Goal: Task Accomplishment & Management: Use online tool/utility

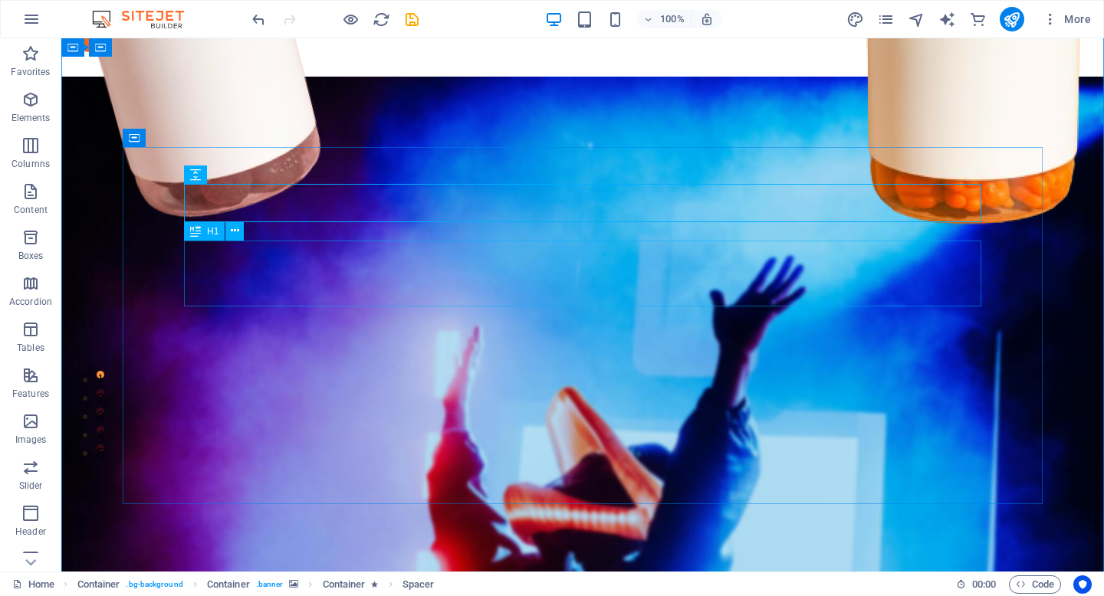
scroll to position [12, 0]
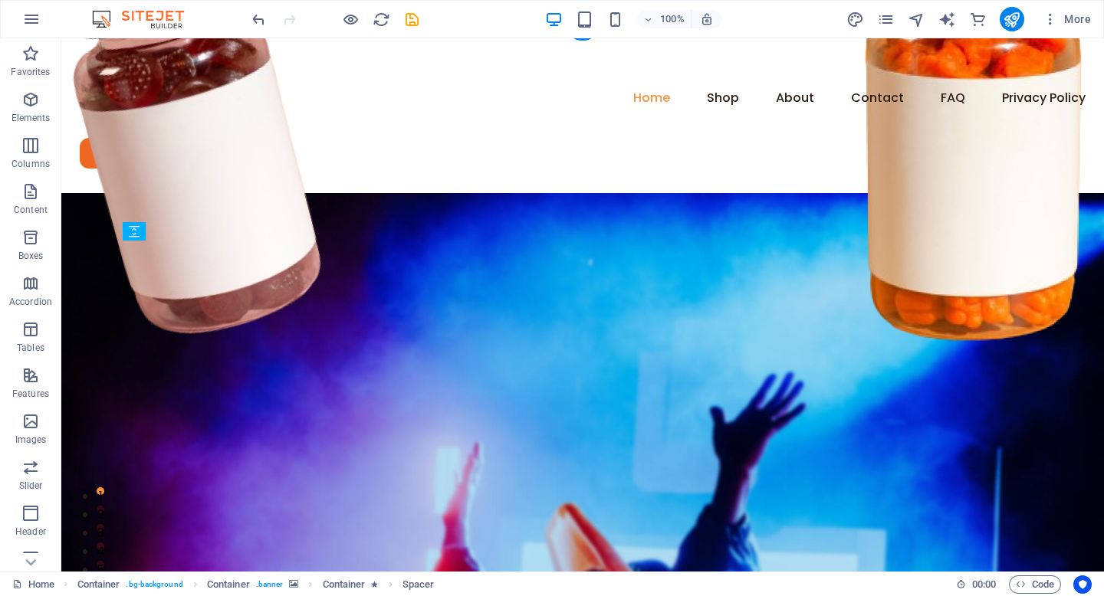
drag, startPoint x: 277, startPoint y: 418, endPoint x: 227, endPoint y: 412, distance: 50.2
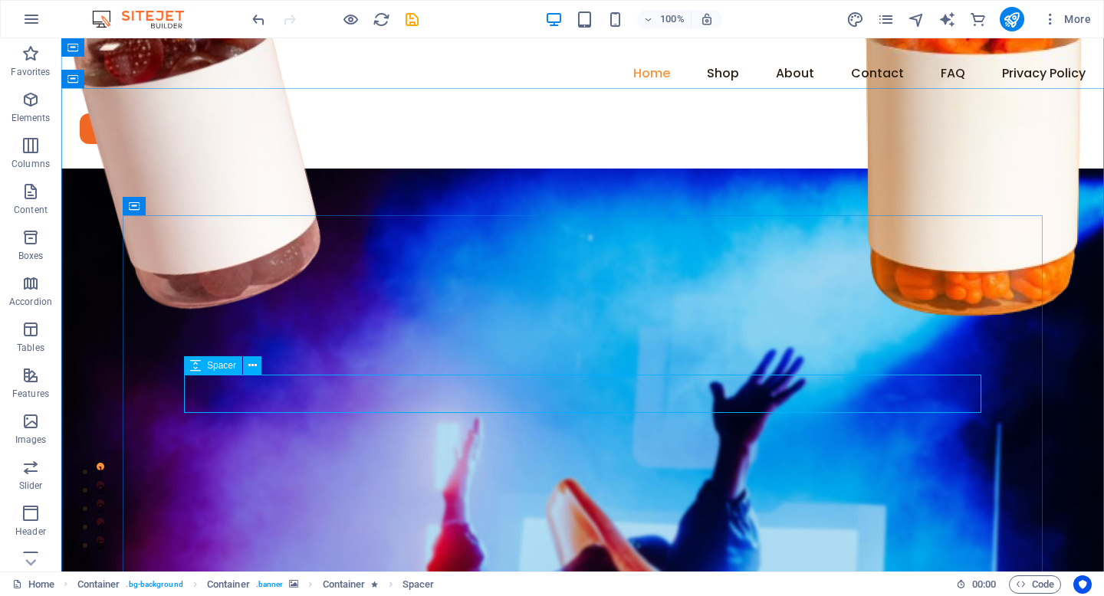
scroll to position [38, 0]
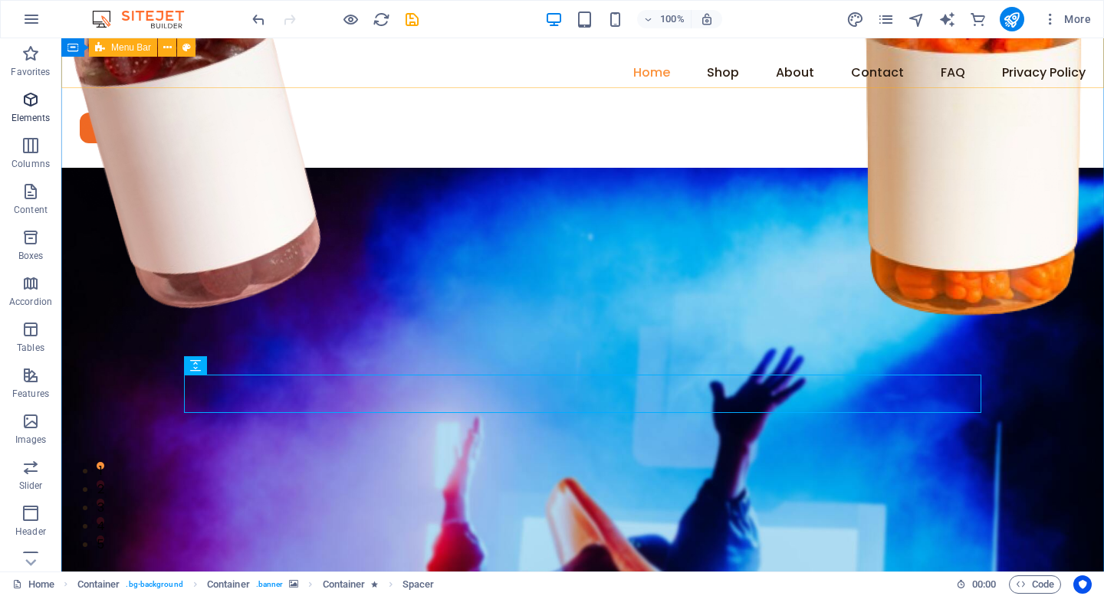
click at [31, 101] on icon "button" at bounding box center [30, 99] width 18 height 18
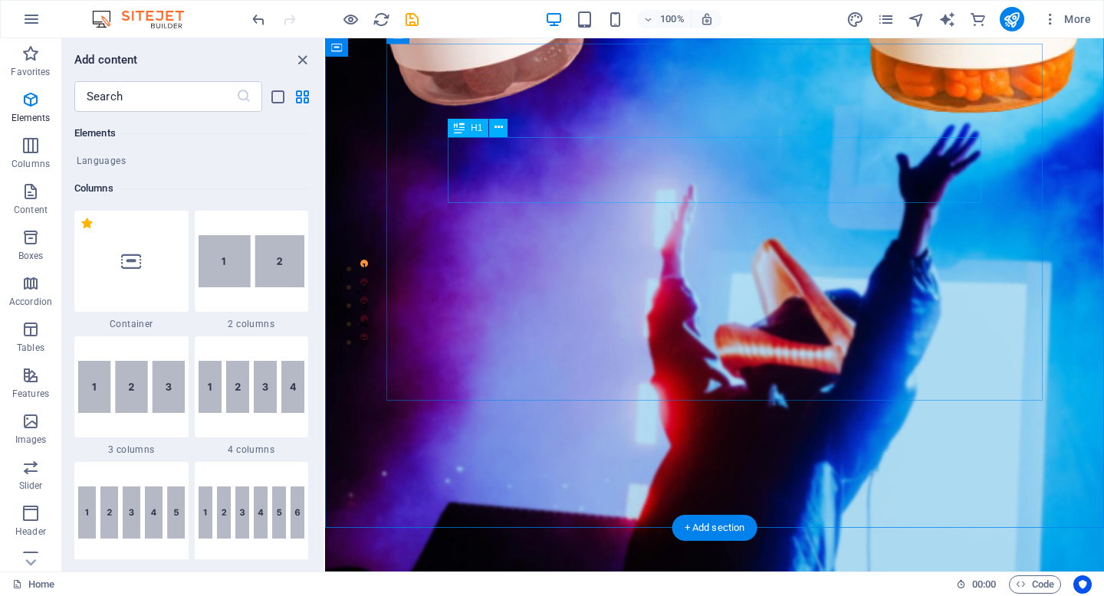
scroll to position [0, 0]
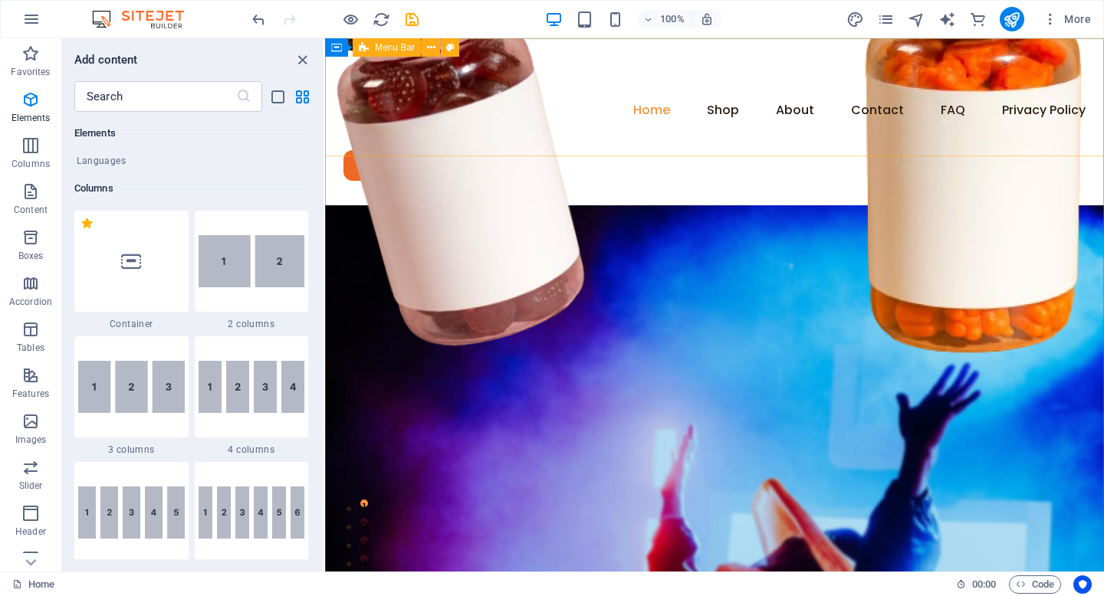
click at [394, 47] on span "Menu Bar" at bounding box center [395, 47] width 40 height 9
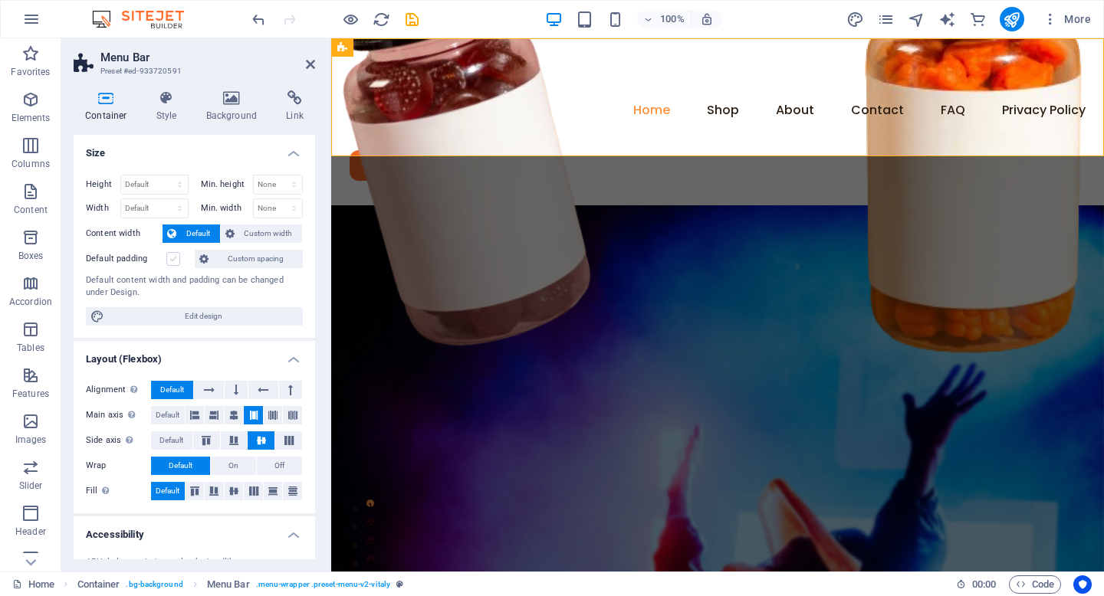
click at [173, 258] on label at bounding box center [173, 259] width 14 height 14
click at [0, 0] on input "Default padding" at bounding box center [0, 0] width 0 height 0
click at [176, 259] on label at bounding box center [173, 259] width 14 height 14
click at [0, 0] on input "Default padding" at bounding box center [0, 0] width 0 height 0
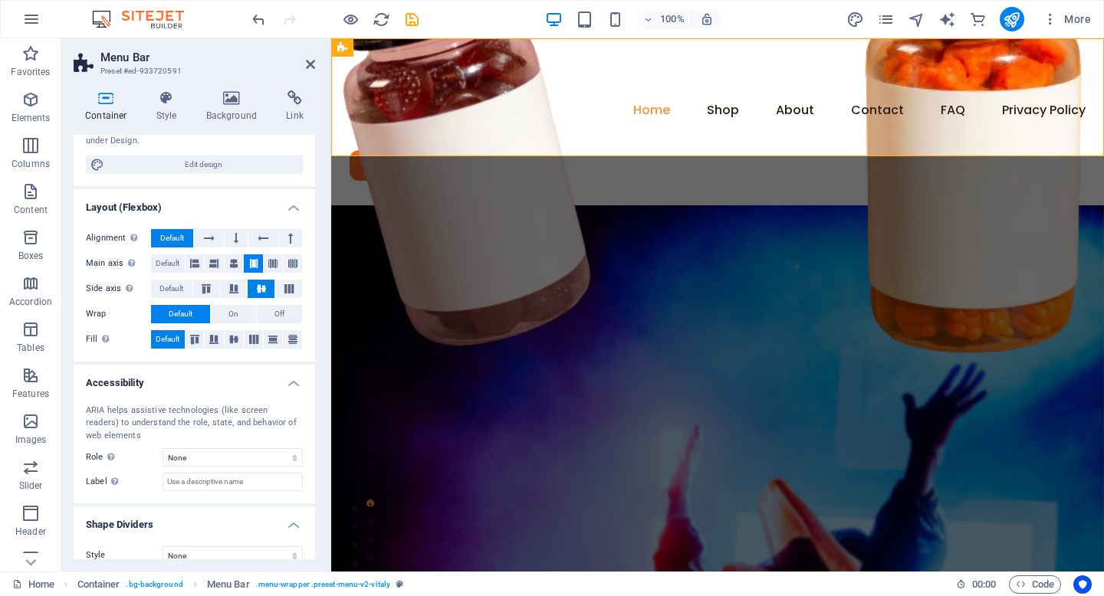
scroll to position [153, 0]
click at [239, 311] on button "On" at bounding box center [233, 313] width 45 height 18
click at [183, 310] on span "Default" at bounding box center [181, 313] width 24 height 18
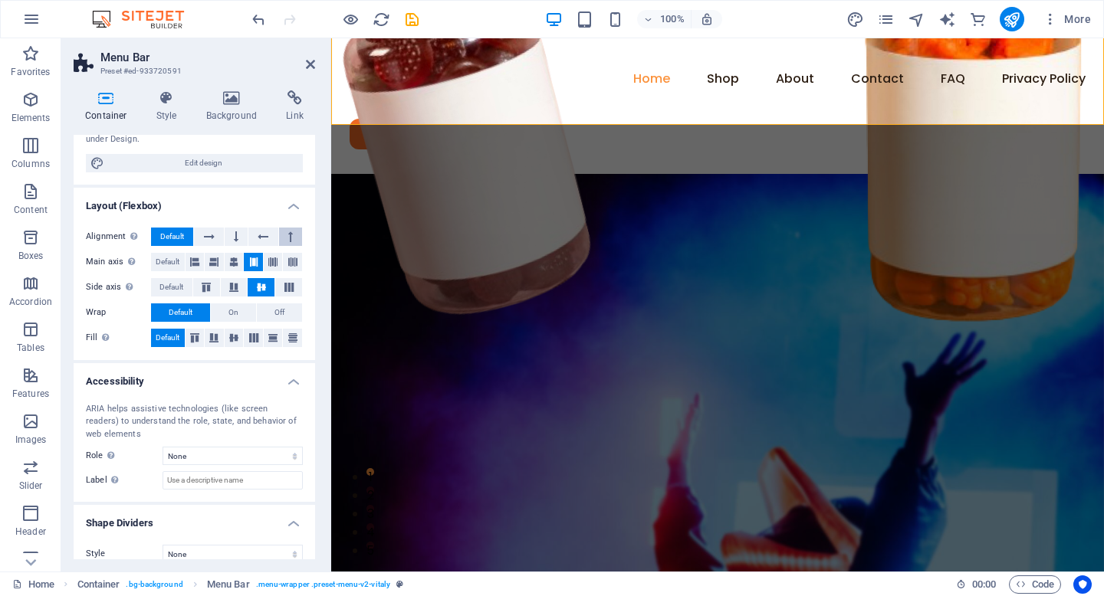
scroll to position [0, 0]
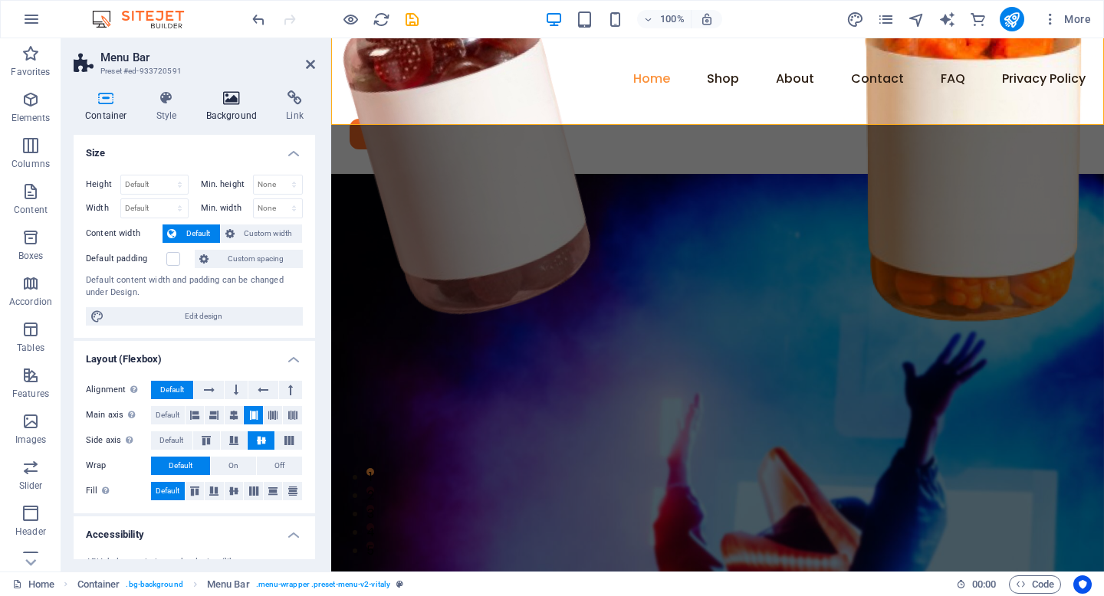
click at [228, 103] on icon at bounding box center [232, 97] width 74 height 15
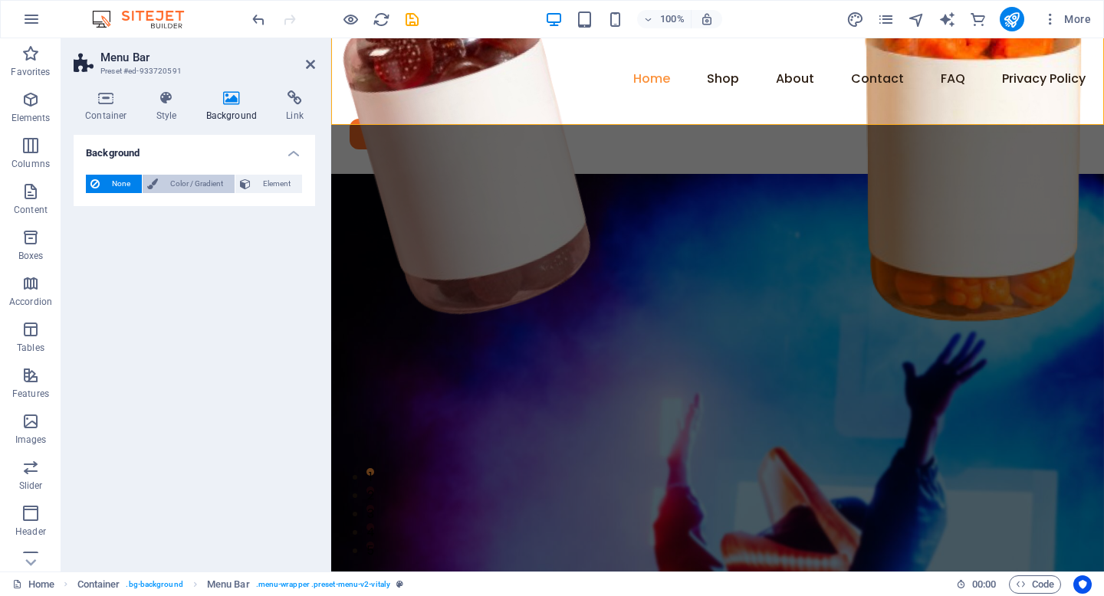
click at [165, 187] on span "Color / Gradient" at bounding box center [196, 184] width 67 height 18
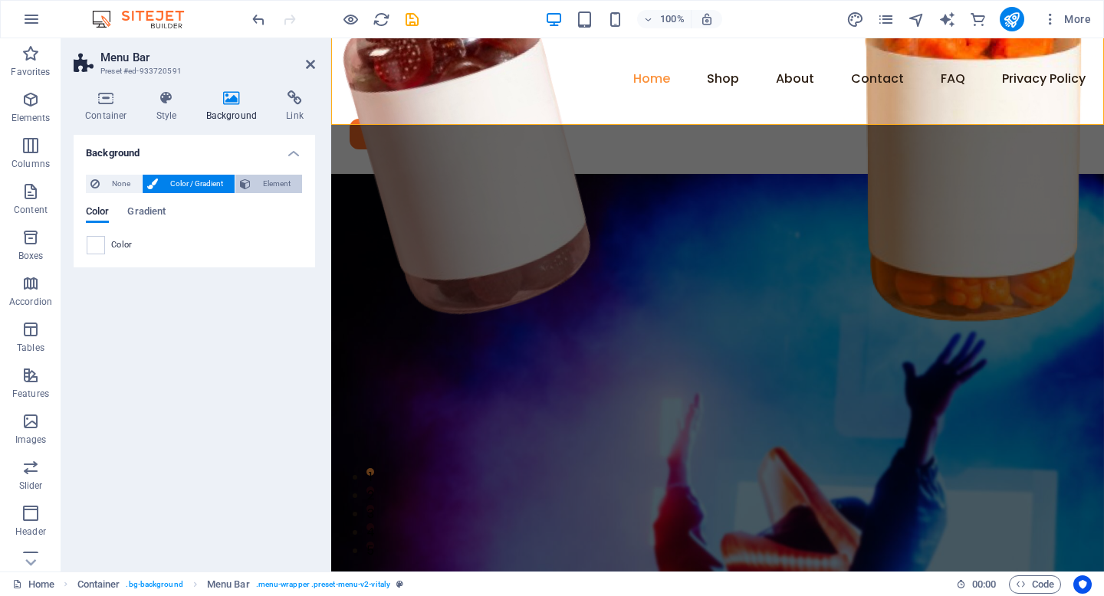
click at [250, 186] on icon at bounding box center [245, 184] width 11 height 18
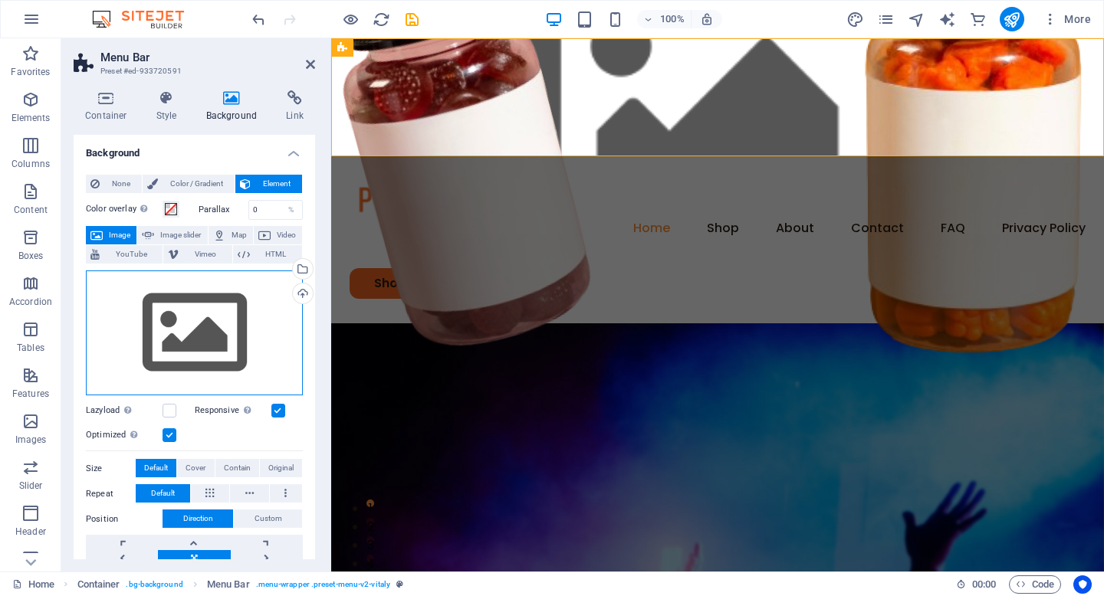
click at [233, 300] on div "Drag files here, click to choose files or select files from Files or our free s…" at bounding box center [194, 334] width 217 height 126
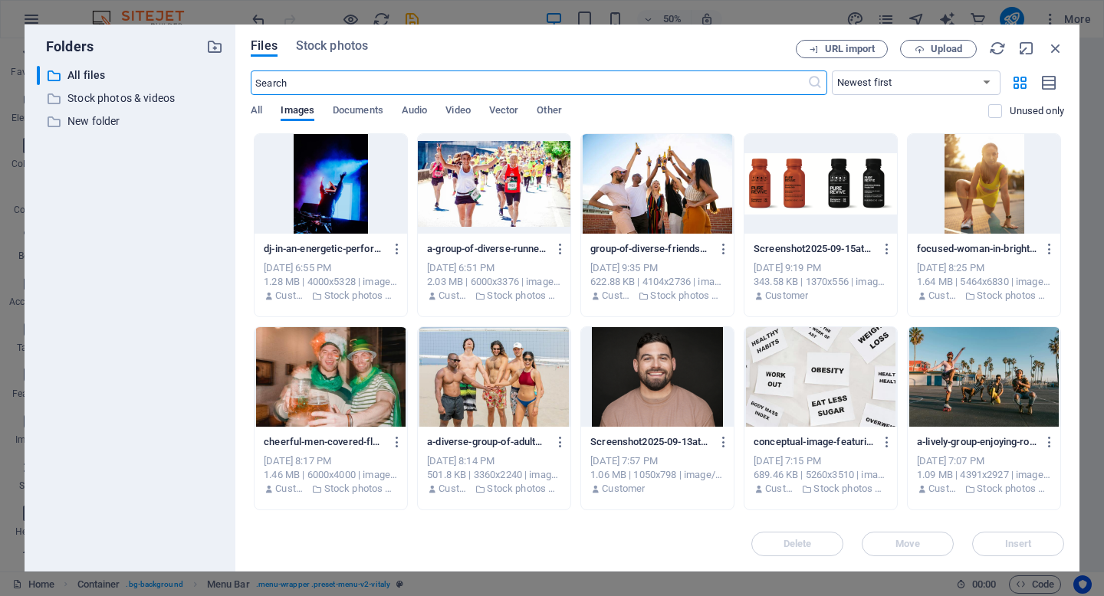
click at [366, 203] on div at bounding box center [331, 184] width 153 height 100
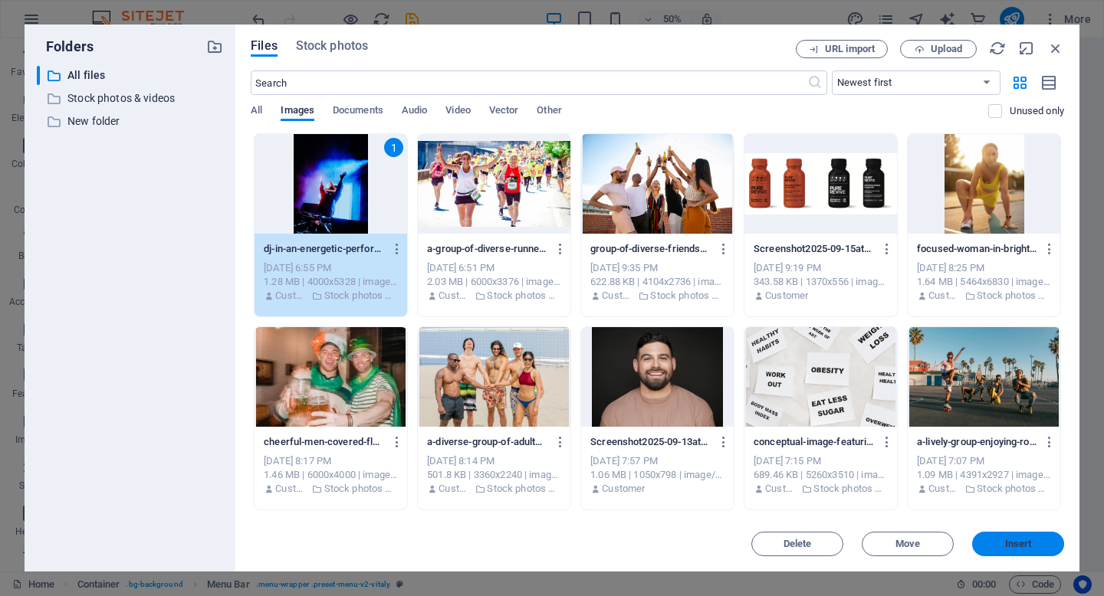
click at [990, 542] on span "Insert" at bounding box center [1018, 544] width 80 height 9
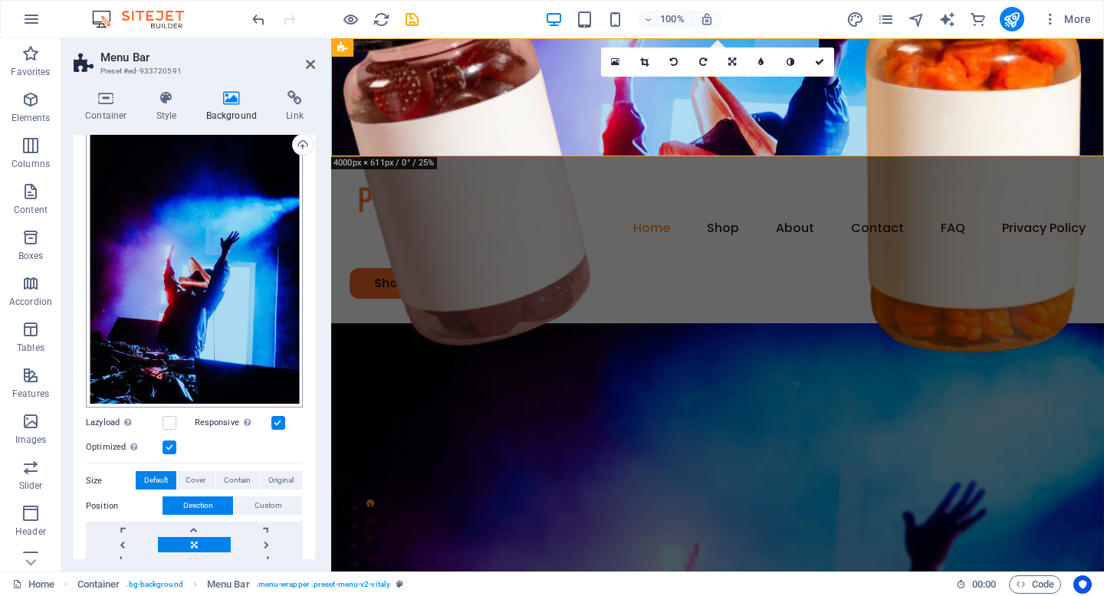
scroll to position [232, 0]
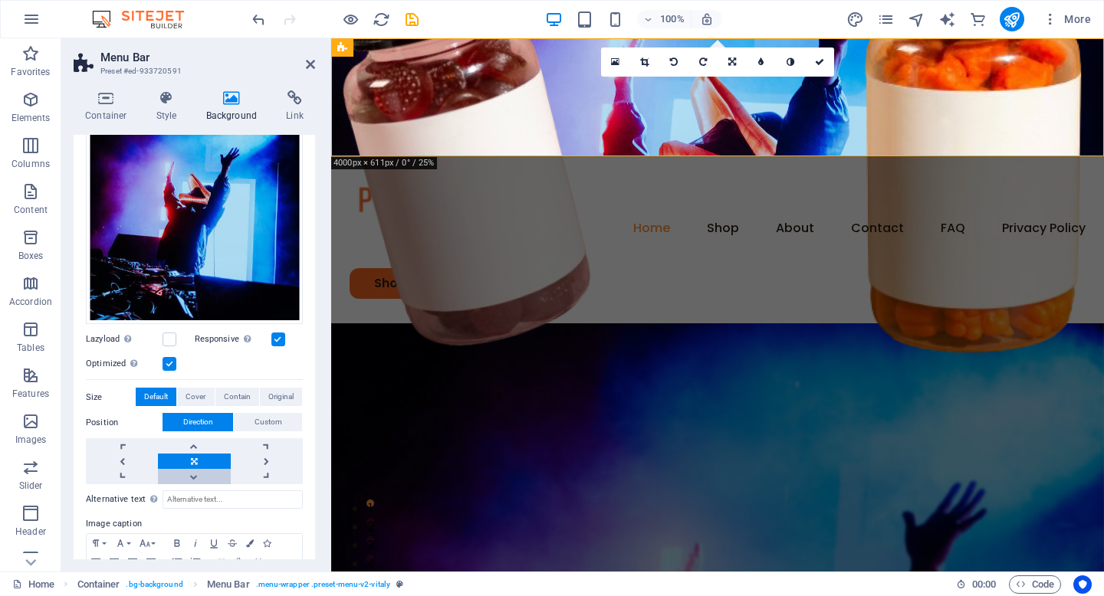
click at [190, 477] on link at bounding box center [194, 476] width 72 height 15
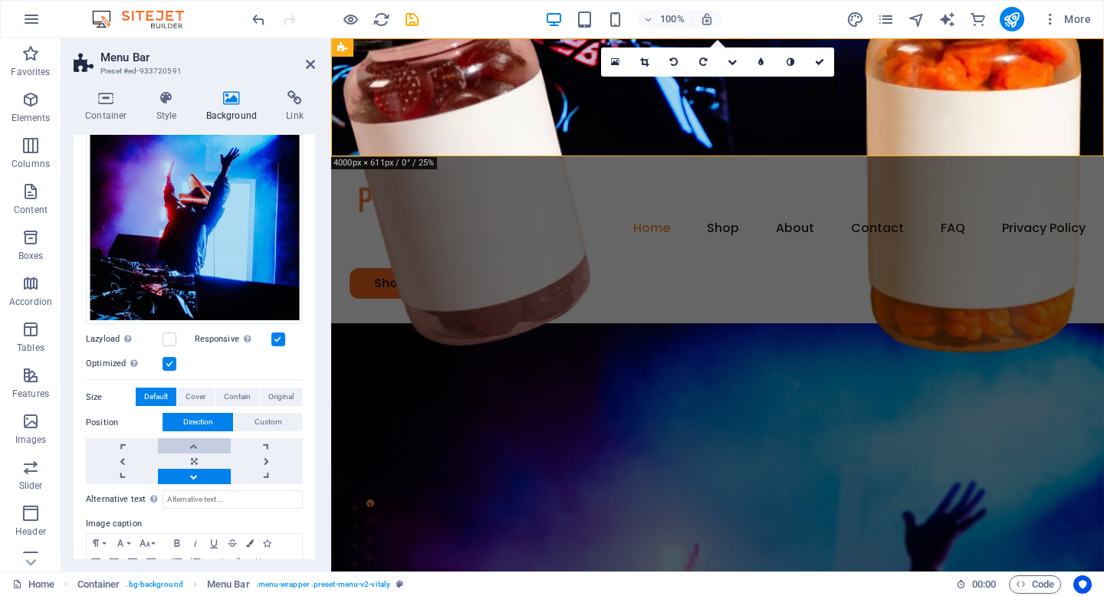
click at [187, 439] on link at bounding box center [194, 446] width 72 height 15
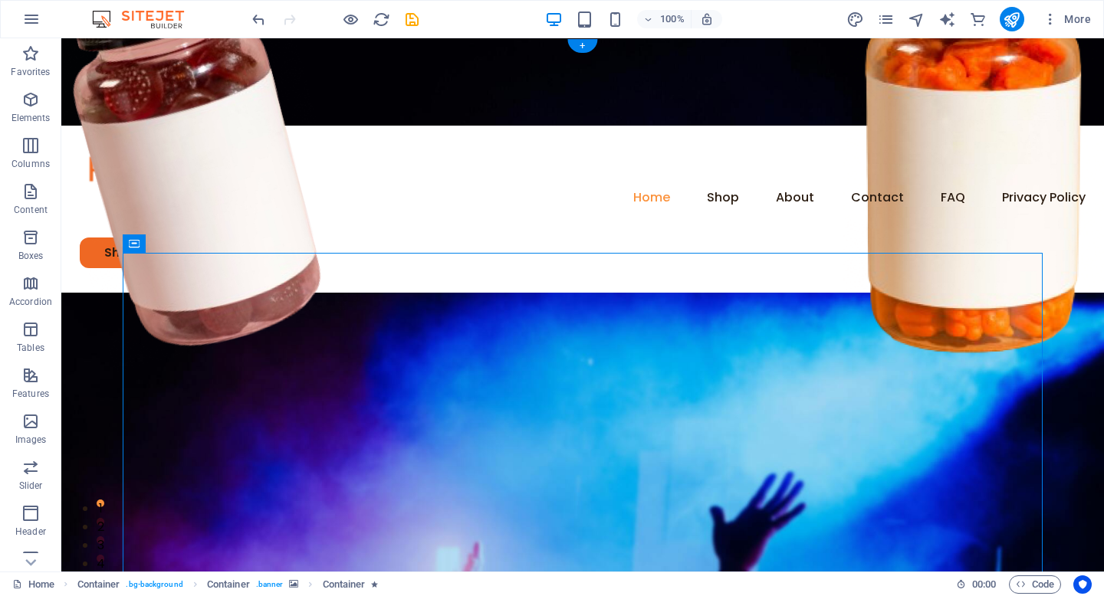
click at [350, 51] on figure at bounding box center [582, 81] width 1043 height 87
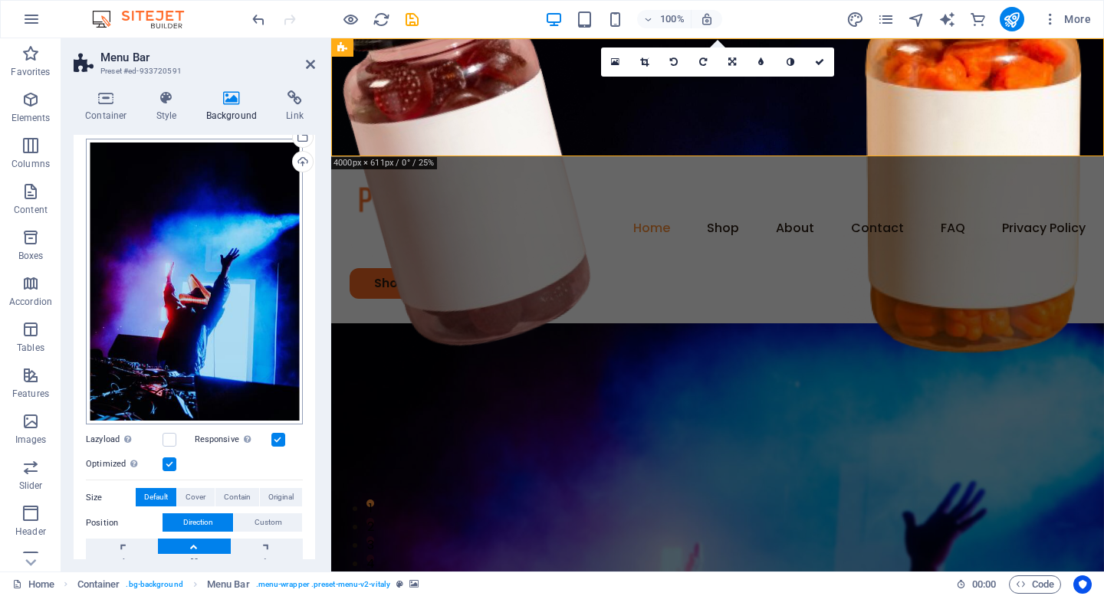
scroll to position [141, 0]
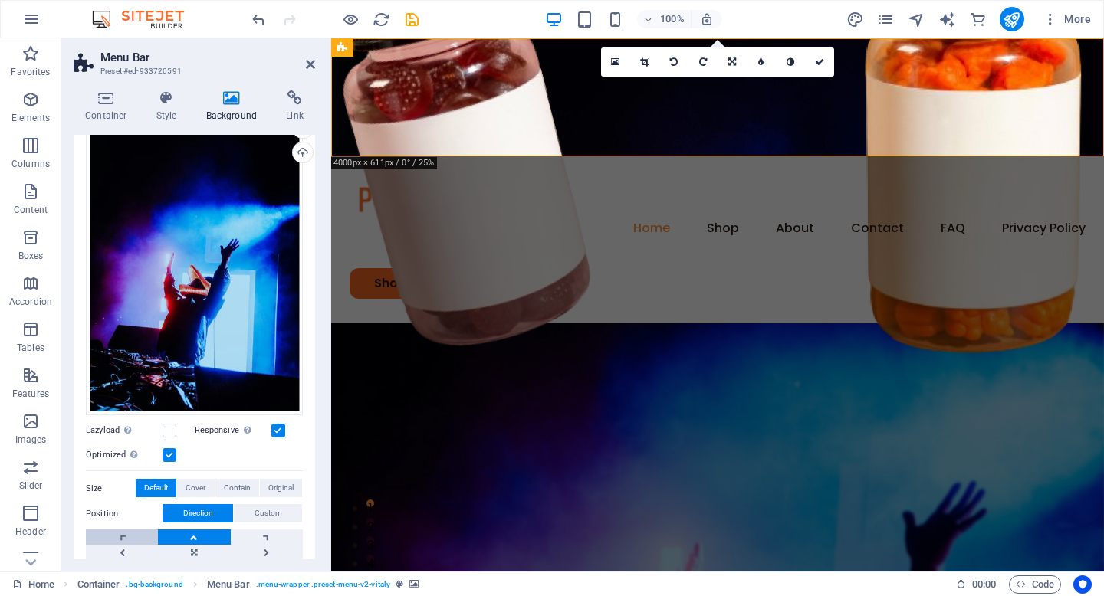
click at [133, 532] on link at bounding box center [122, 537] width 72 height 15
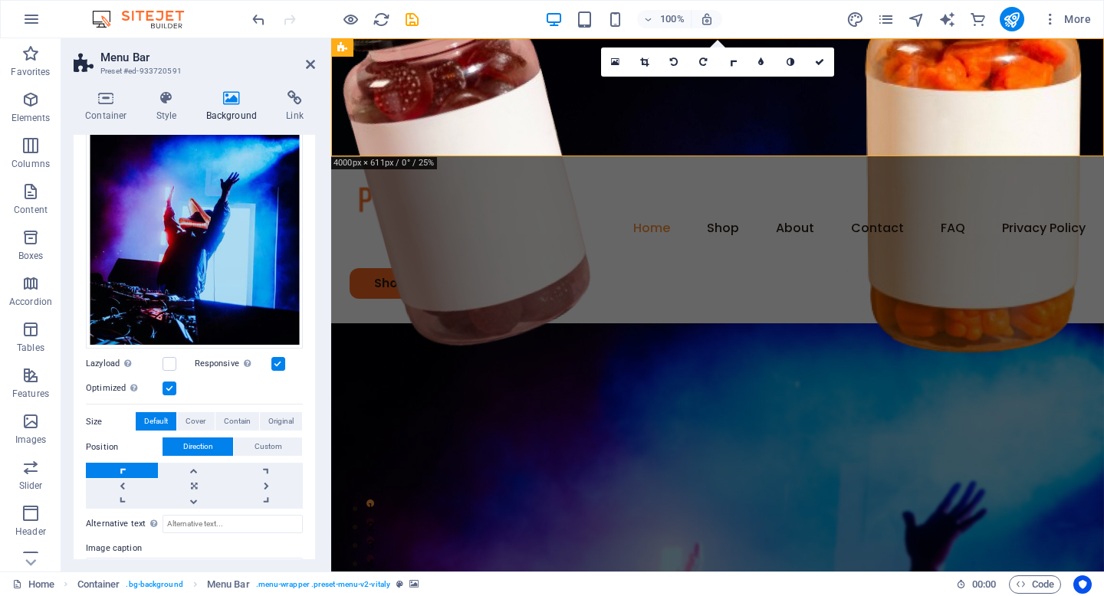
scroll to position [209, 0]
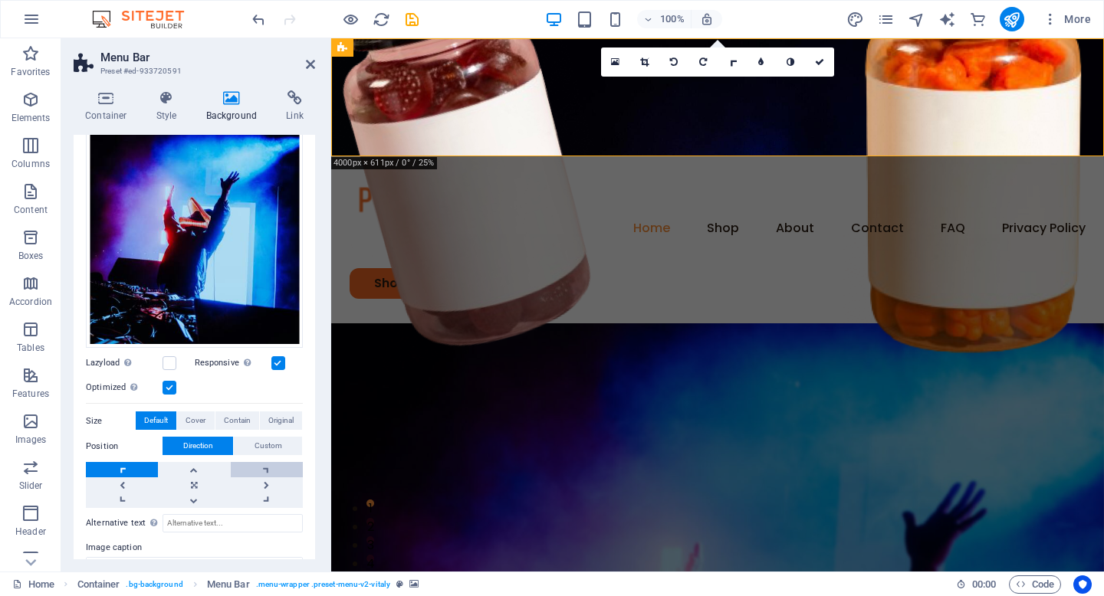
click at [261, 470] on link at bounding box center [267, 469] width 72 height 15
click at [126, 500] on link at bounding box center [122, 500] width 72 height 15
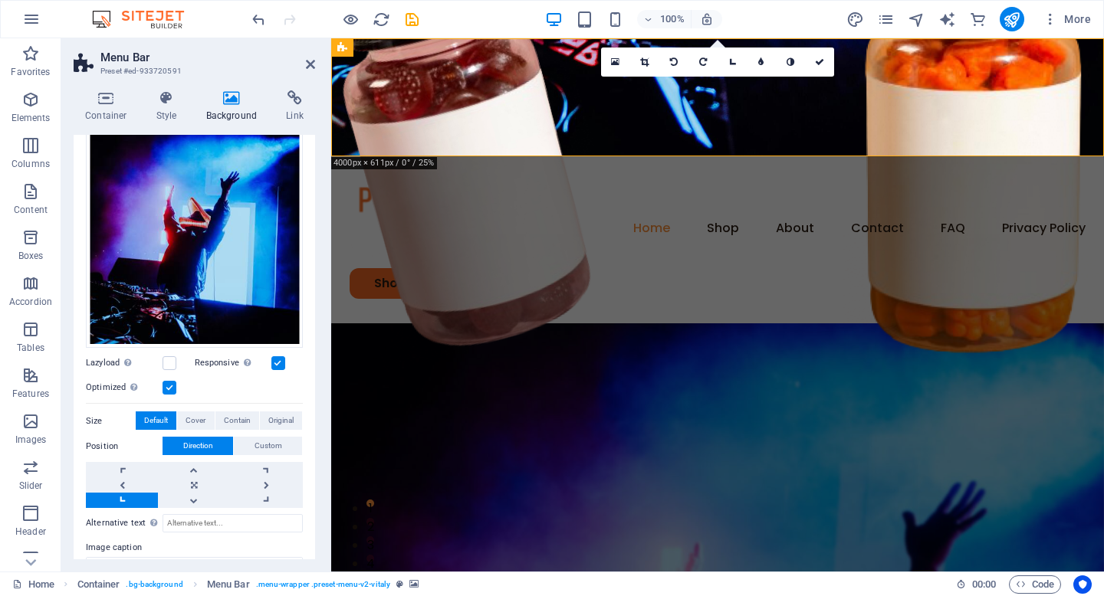
click at [126, 500] on link at bounding box center [122, 500] width 72 height 15
click at [186, 508] on div "Alternative text The alternative text is used by devices that cannot display im…" at bounding box center [194, 575] width 217 height 135
click at [186, 501] on link at bounding box center [194, 500] width 72 height 15
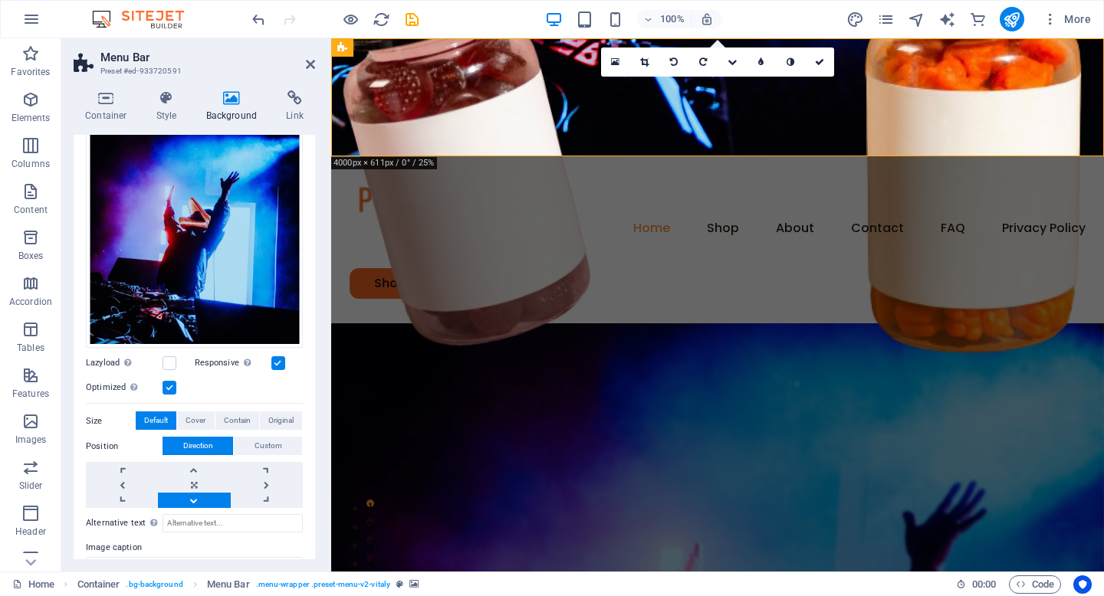
click at [186, 501] on link at bounding box center [194, 500] width 72 height 15
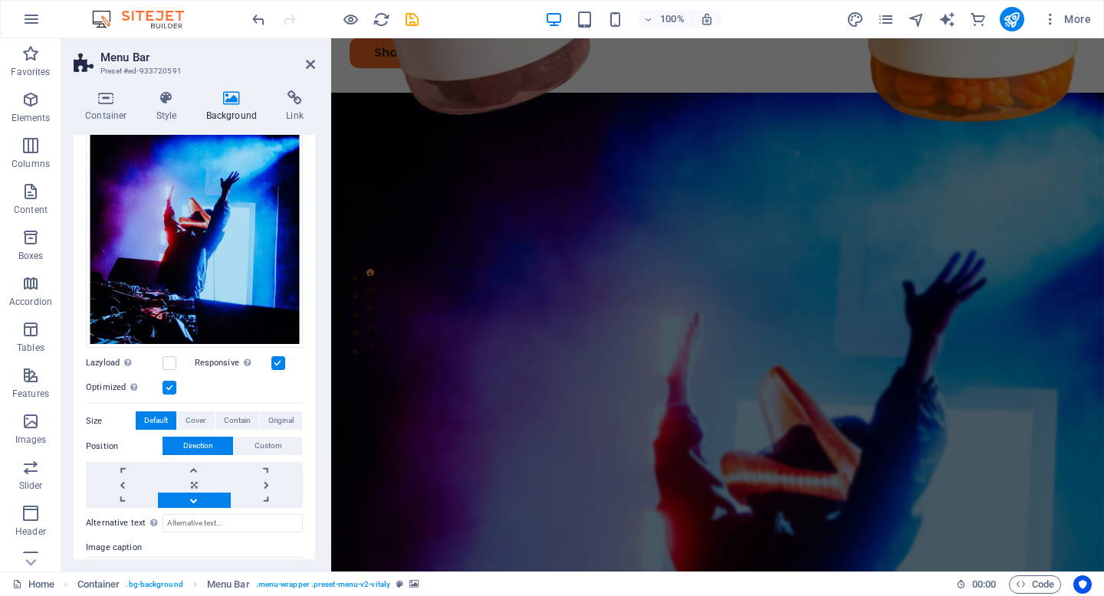
scroll to position [0, 0]
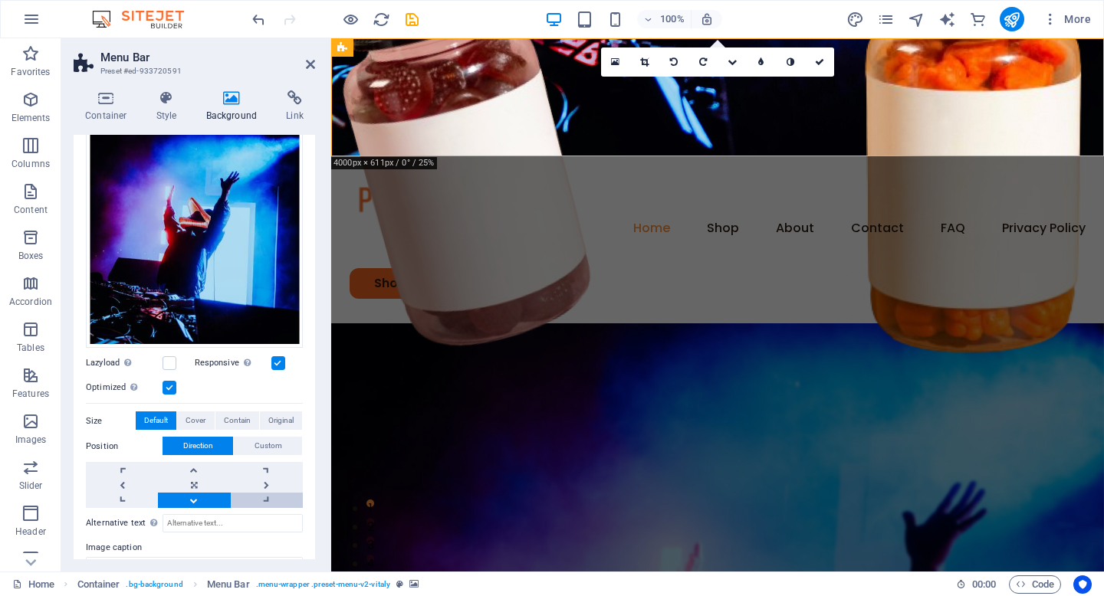
click at [256, 493] on link at bounding box center [267, 500] width 72 height 15
click at [124, 497] on link at bounding box center [122, 500] width 72 height 15
click at [182, 469] on link at bounding box center [194, 469] width 72 height 15
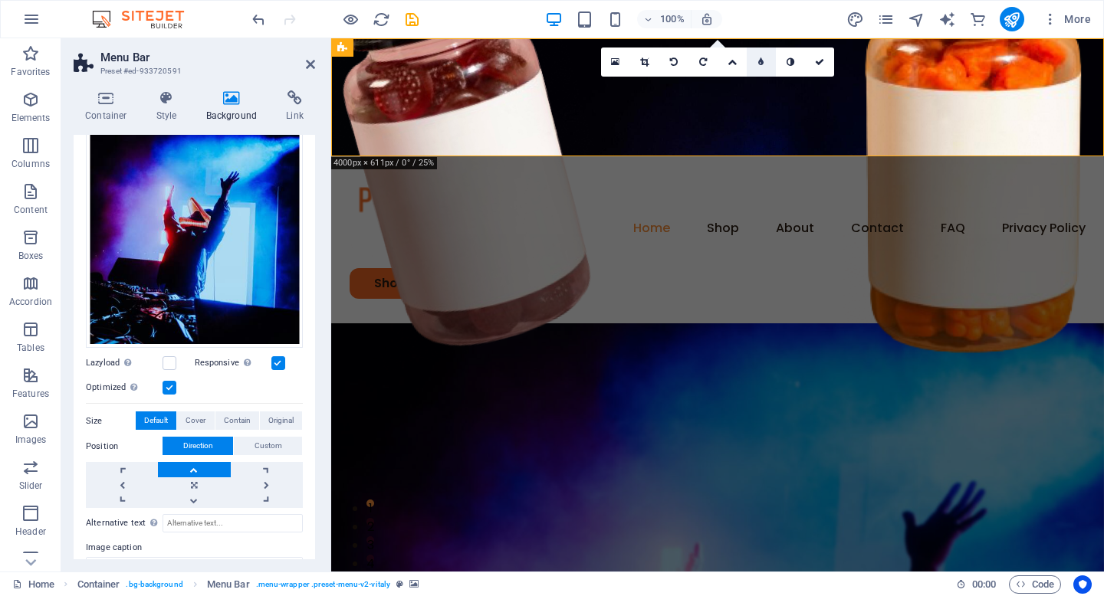
click at [768, 62] on link at bounding box center [761, 62] width 29 height 29
click at [743, 60] on link at bounding box center [749, 62] width 29 height 29
click at [757, 59] on link at bounding box center [761, 62] width 29 height 29
type input "4"
type input "3"
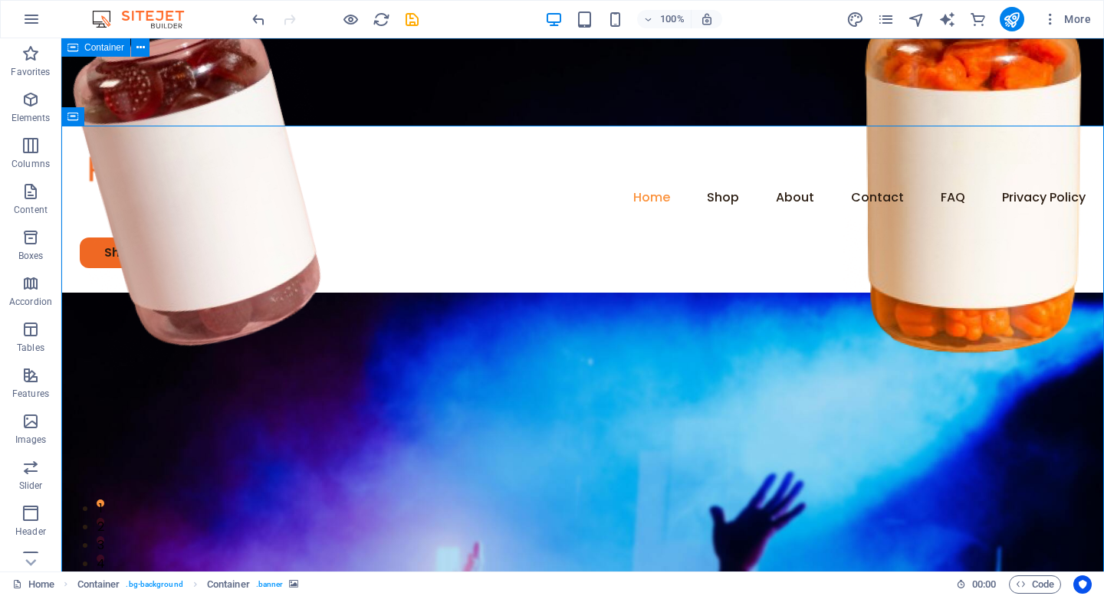
click at [82, 46] on div "Container" at bounding box center [95, 47] width 69 height 18
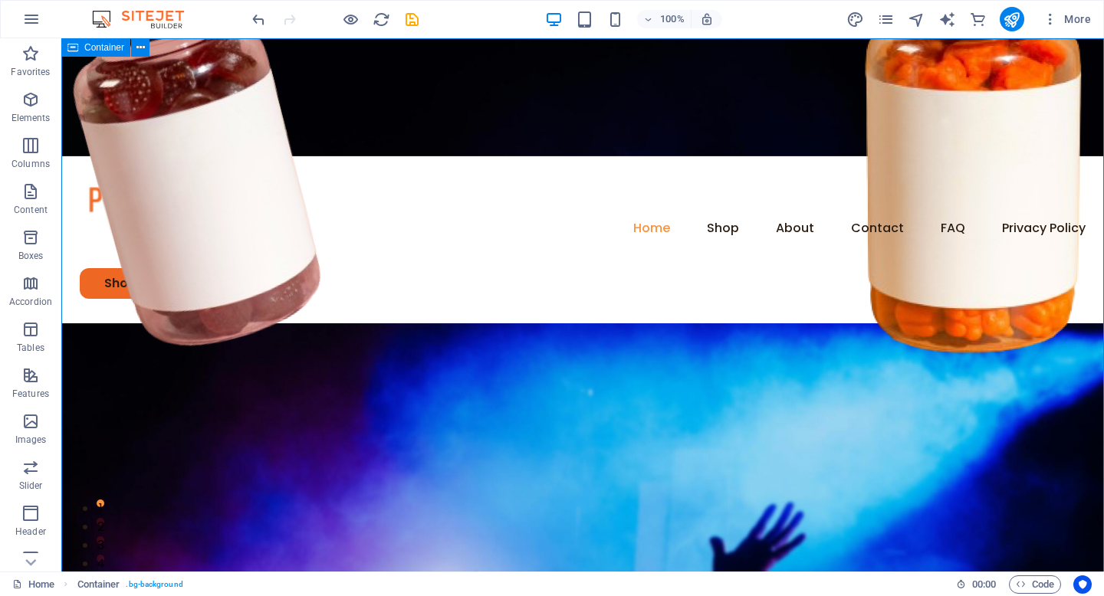
select select "header"
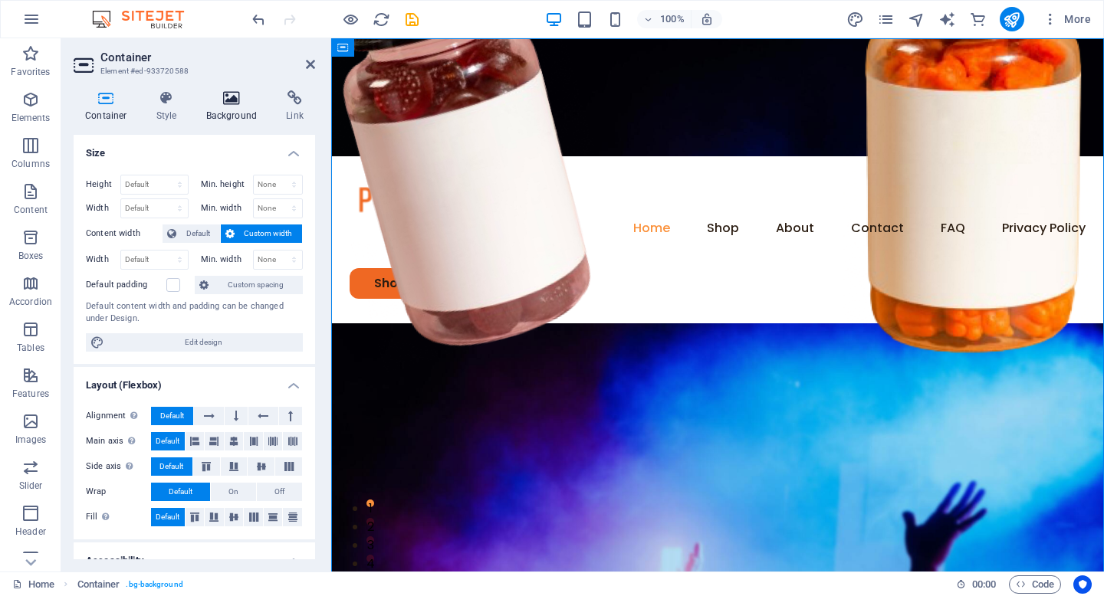
click at [249, 102] on icon at bounding box center [232, 97] width 74 height 15
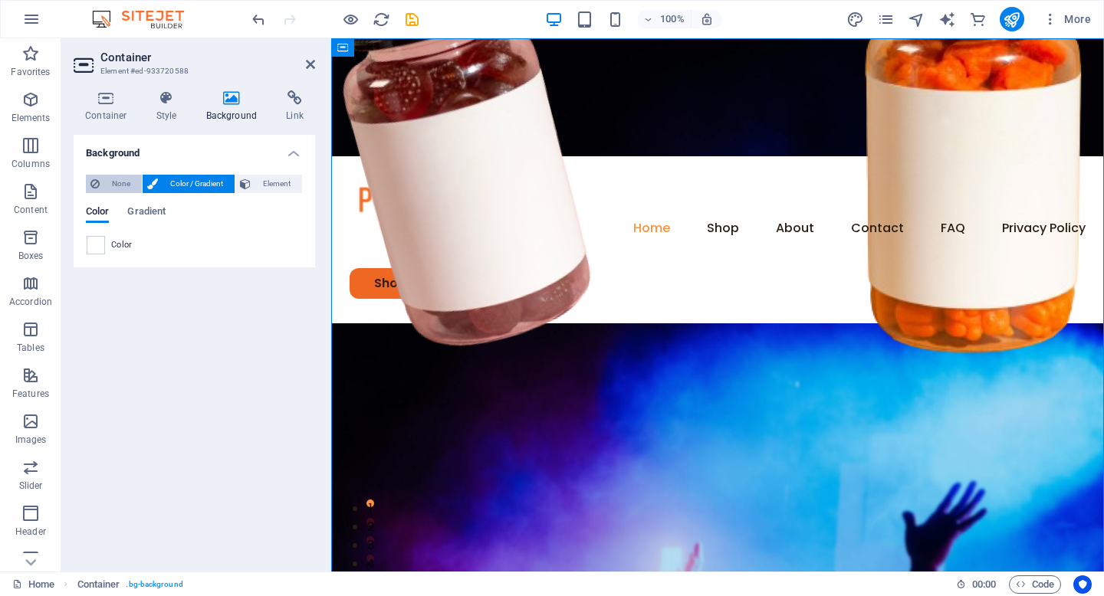
click at [117, 185] on span "None" at bounding box center [120, 184] width 33 height 18
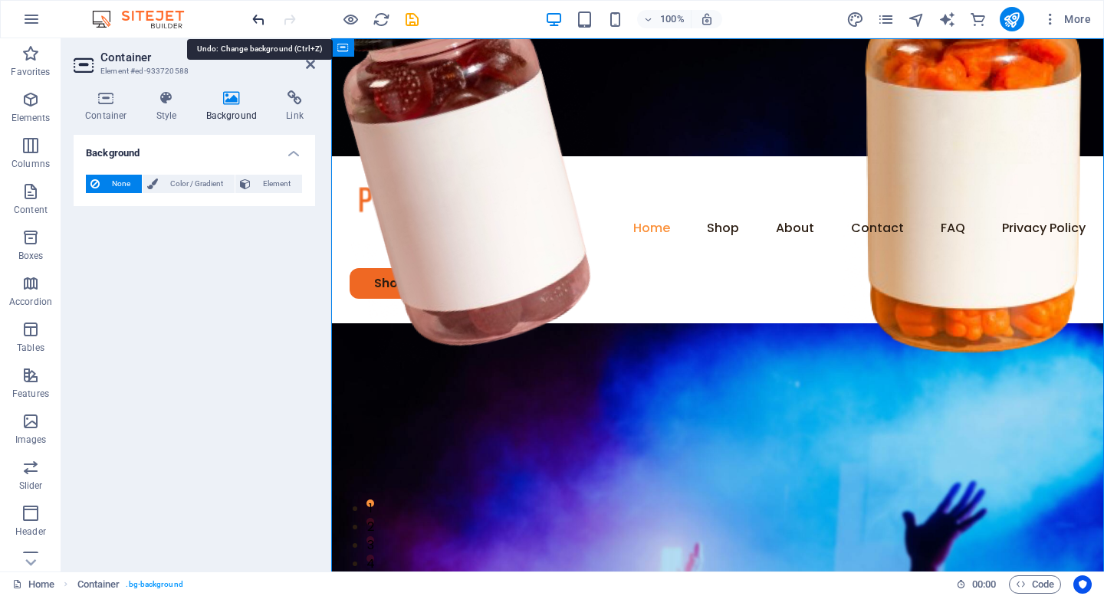
click at [264, 25] on icon "undo" at bounding box center [259, 20] width 18 height 18
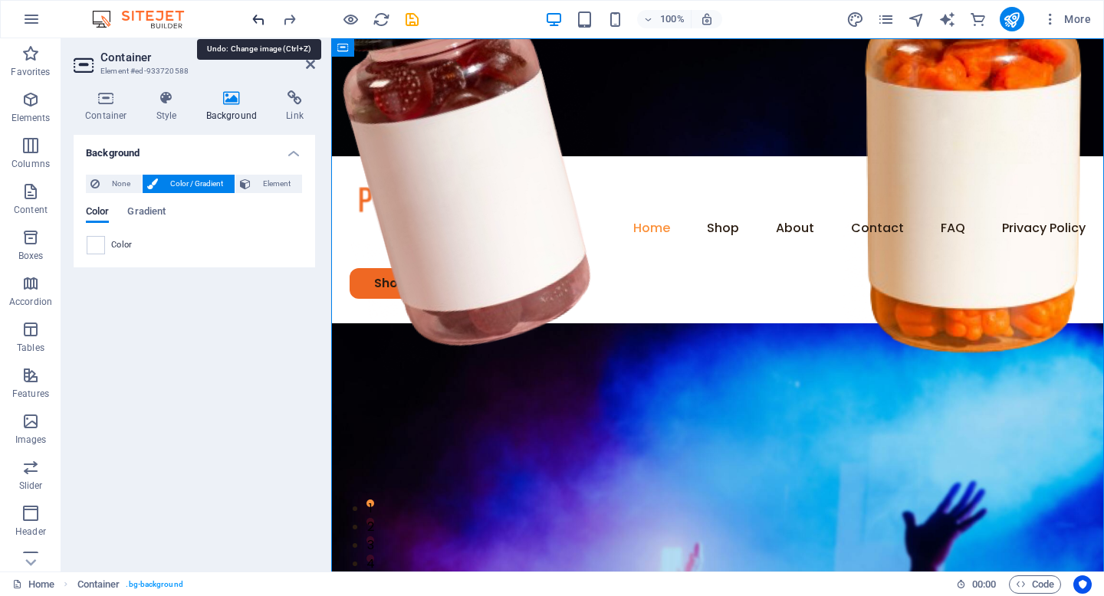
click at [264, 25] on icon "undo" at bounding box center [259, 20] width 18 height 18
click at [259, 19] on icon "undo" at bounding box center [259, 20] width 18 height 18
click at [257, 12] on icon "undo" at bounding box center [259, 20] width 18 height 18
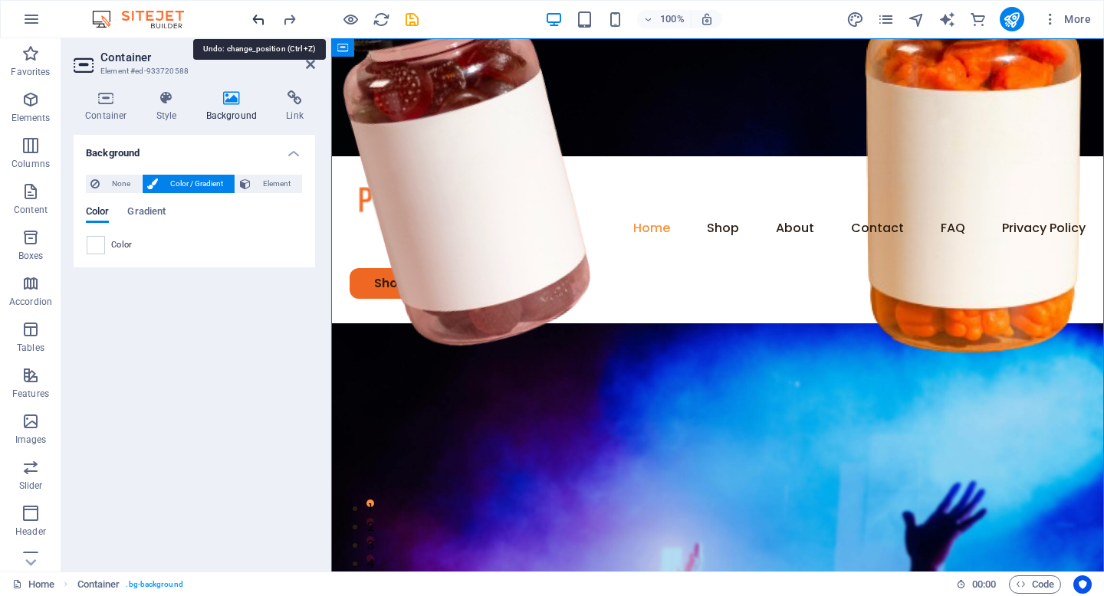
click at [257, 17] on icon "undo" at bounding box center [259, 20] width 18 height 18
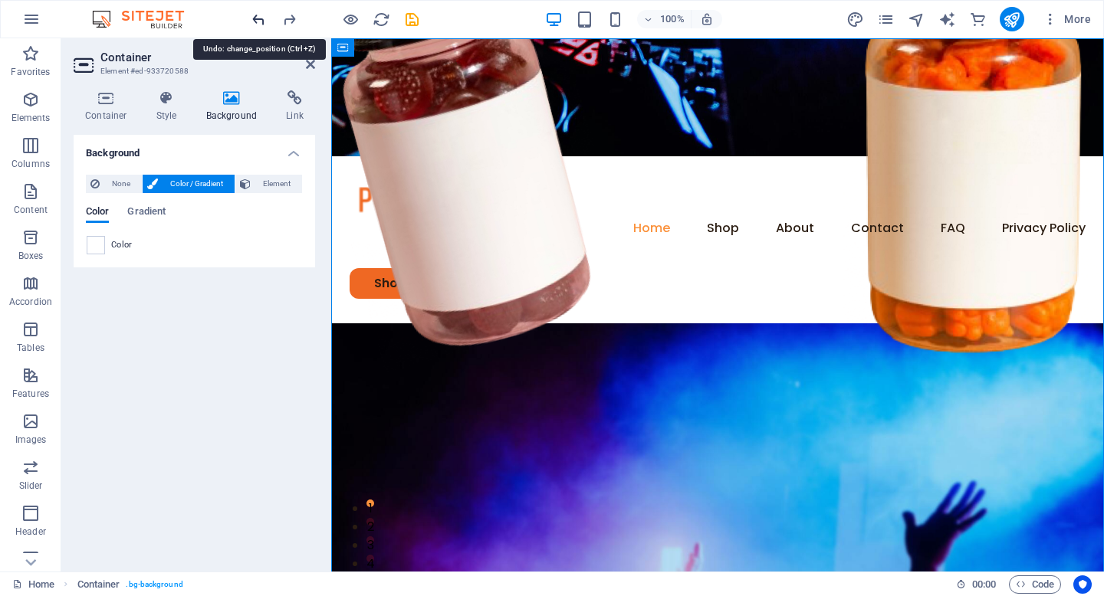
click at [257, 17] on icon "undo" at bounding box center [259, 20] width 18 height 18
click at [257, 18] on icon "undo" at bounding box center [259, 20] width 18 height 18
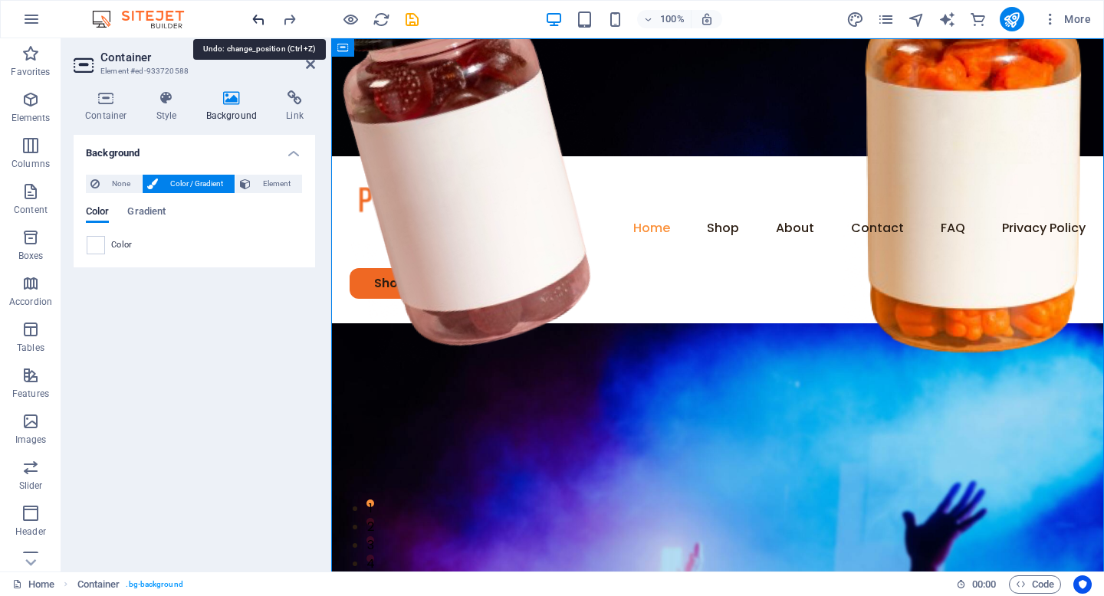
click at [258, 18] on icon "undo" at bounding box center [259, 20] width 18 height 18
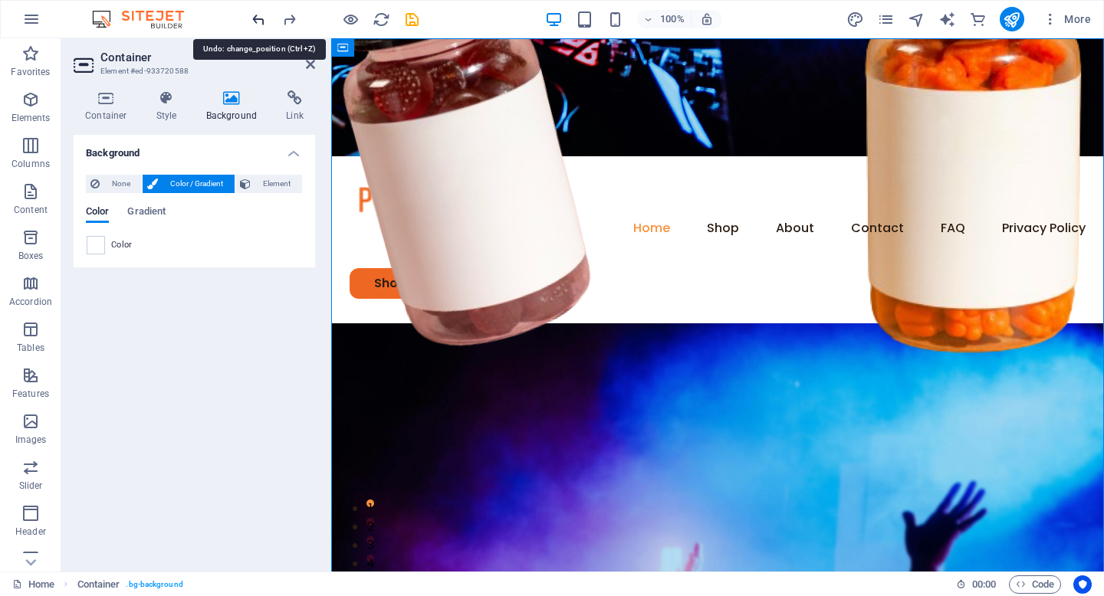
click at [258, 18] on icon "undo" at bounding box center [259, 20] width 18 height 18
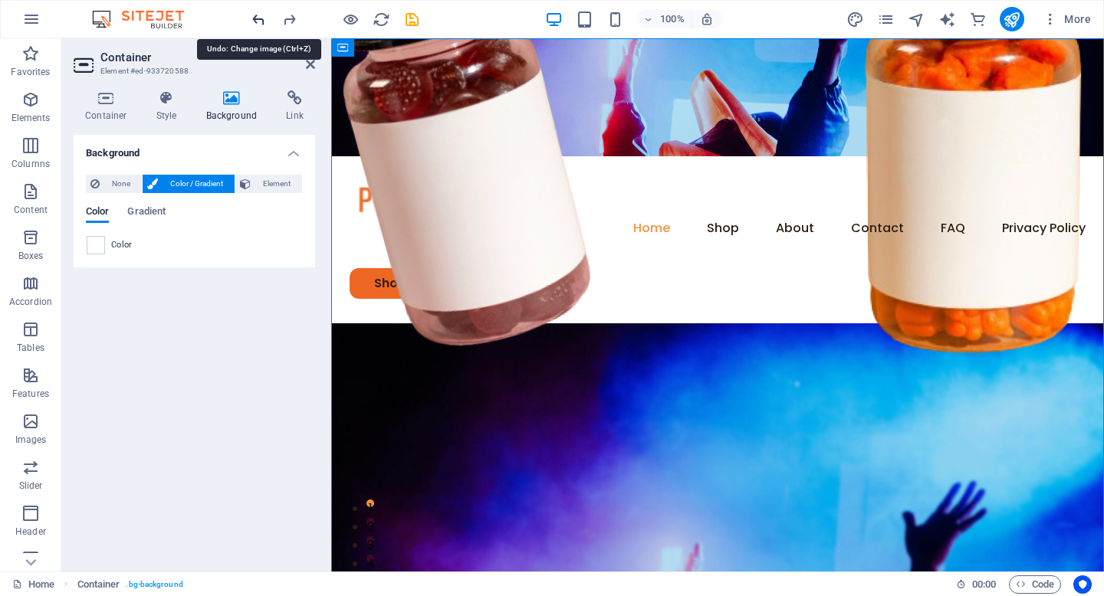
click at [258, 18] on icon "undo" at bounding box center [259, 20] width 18 height 18
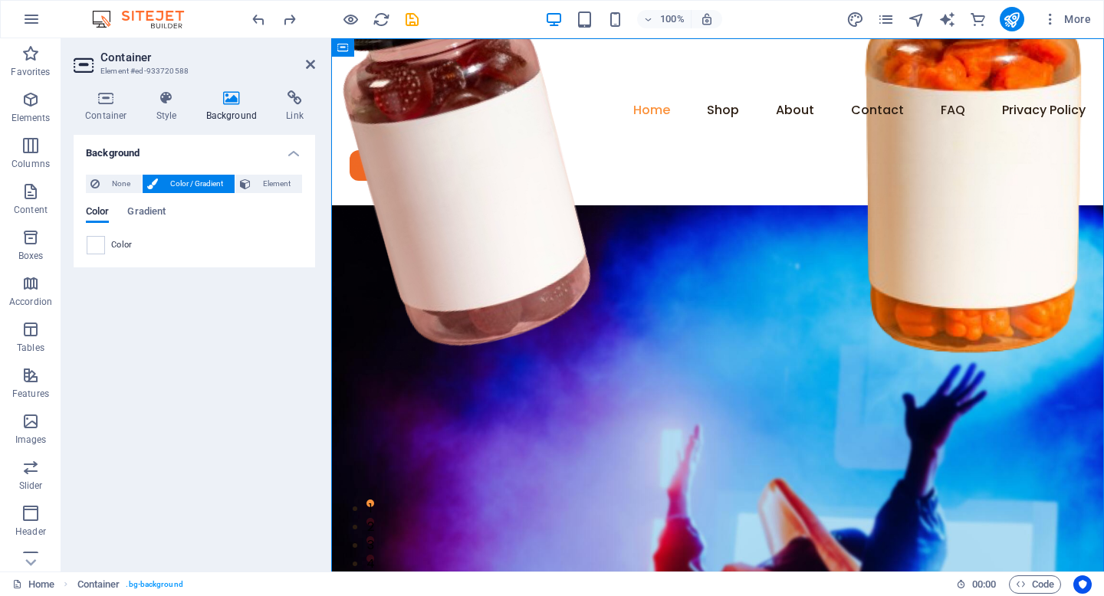
click at [406, 221] on figure at bounding box center [717, 511] width 773 height 612
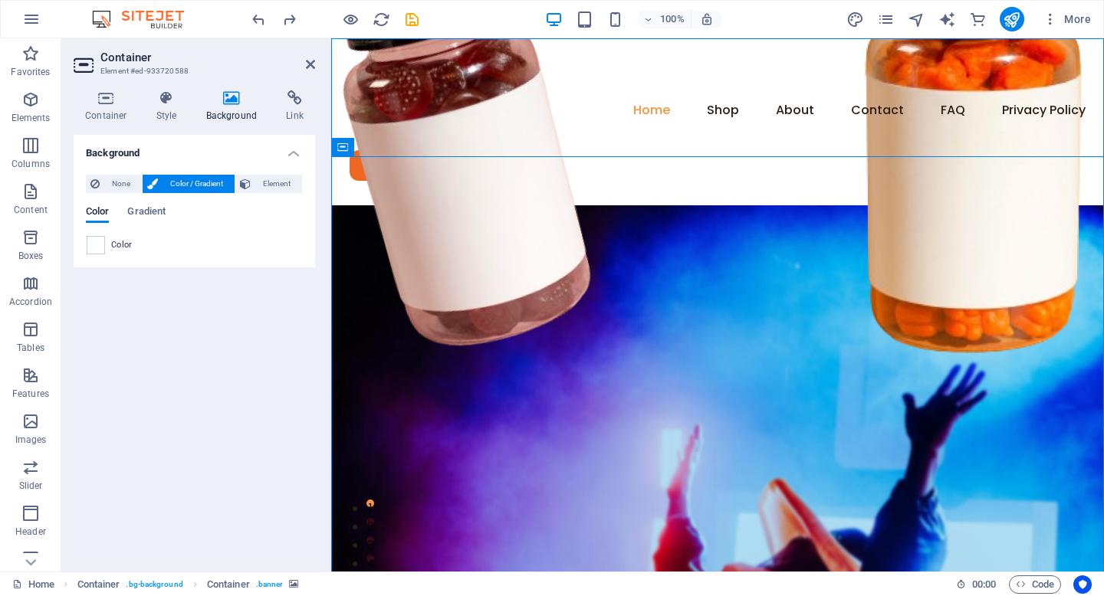
click at [379, 205] on figure at bounding box center [717, 511] width 773 height 612
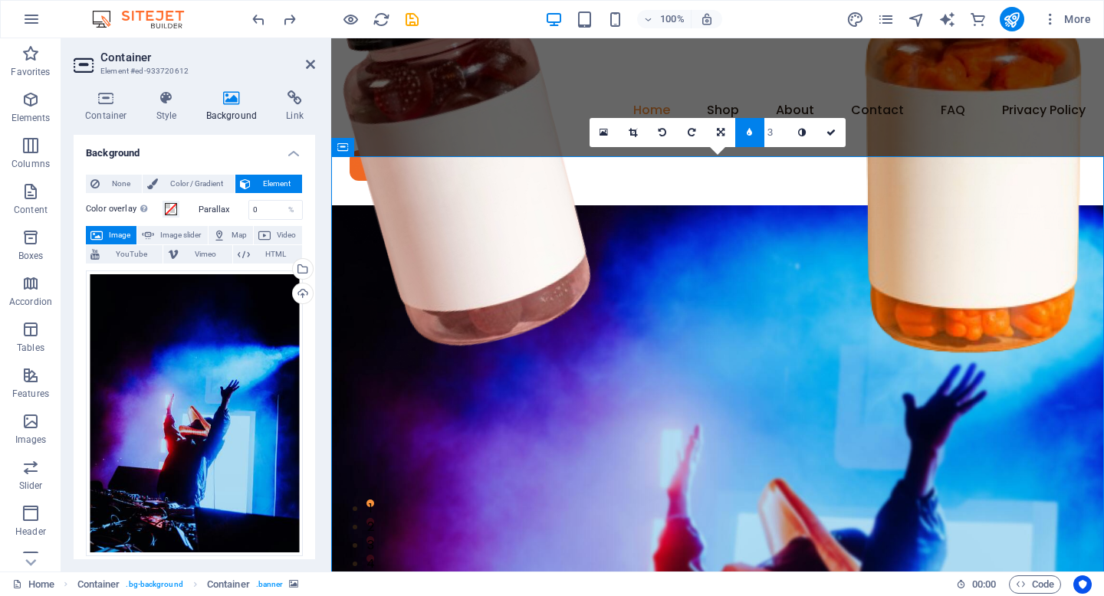
click at [228, 115] on h4 "Background" at bounding box center [235, 106] width 80 height 32
click at [119, 173] on div "None Color / Gradient Element Stretch background to full-width Color overlay Pl…" at bounding box center [194, 514] width 241 height 702
click at [119, 179] on span "None" at bounding box center [120, 184] width 33 height 18
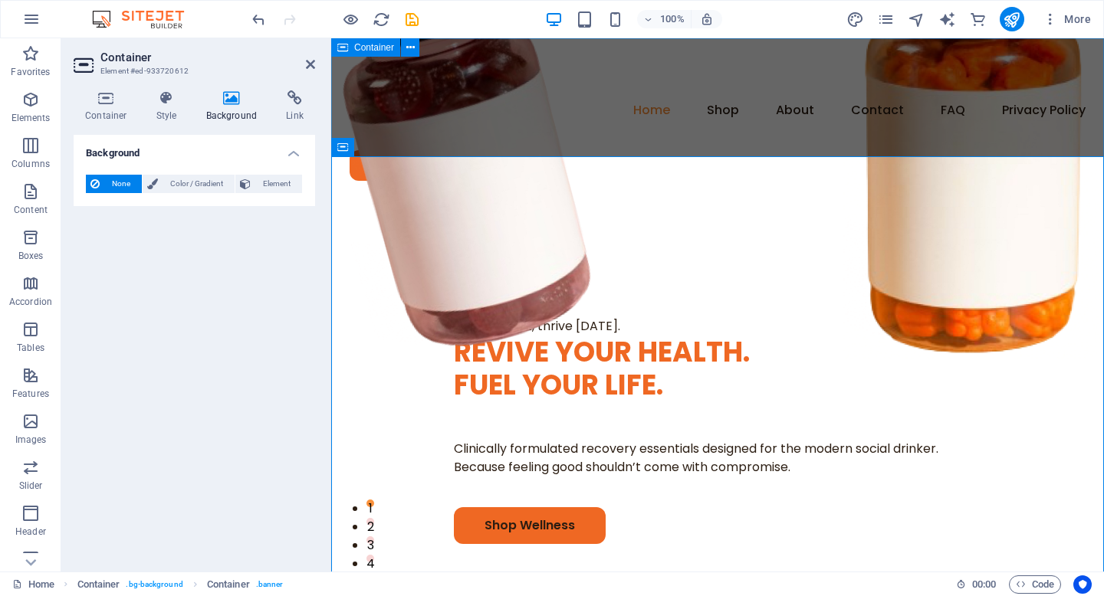
click at [340, 48] on icon at bounding box center [342, 47] width 11 height 18
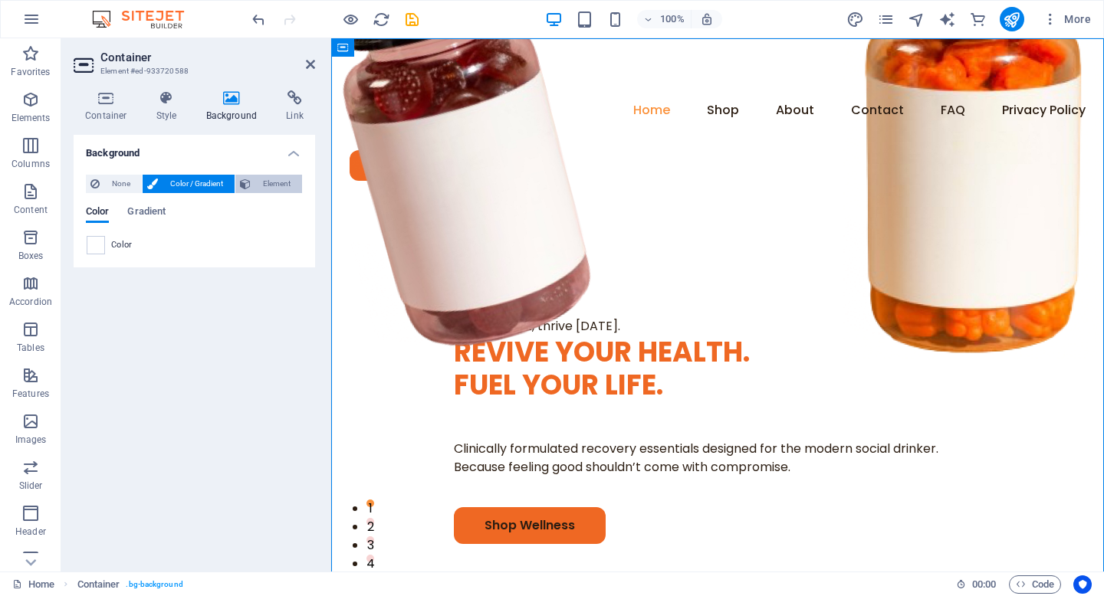
click at [264, 181] on span "Element" at bounding box center [276, 184] width 42 height 18
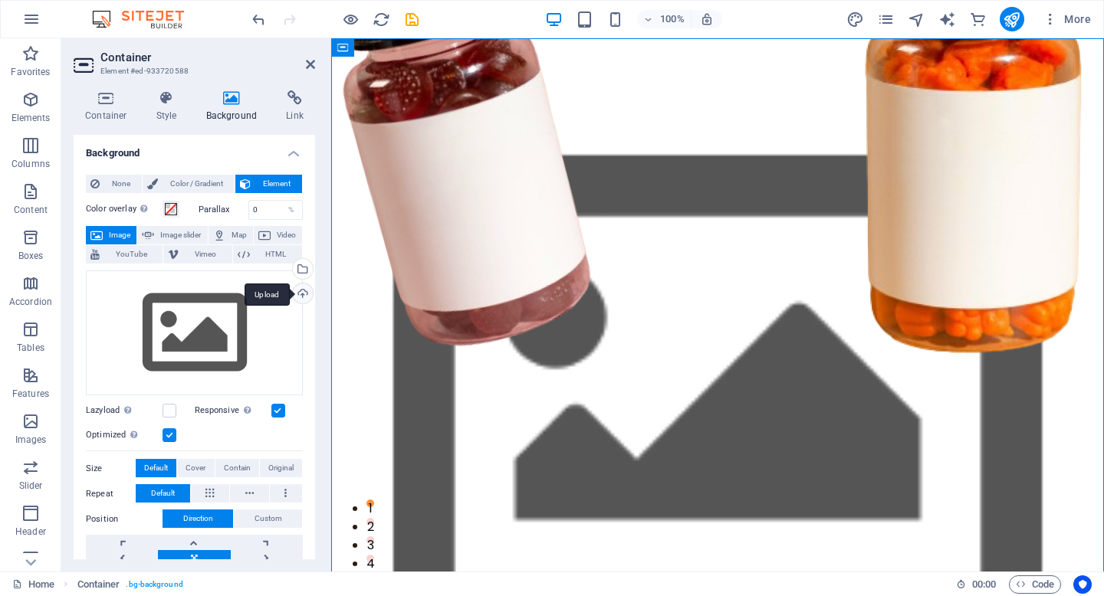
click at [306, 294] on div "Upload" at bounding box center [301, 295] width 23 height 23
click at [215, 288] on div "Drag files here, click to choose files or select files from Files or our free s…" at bounding box center [194, 334] width 217 height 126
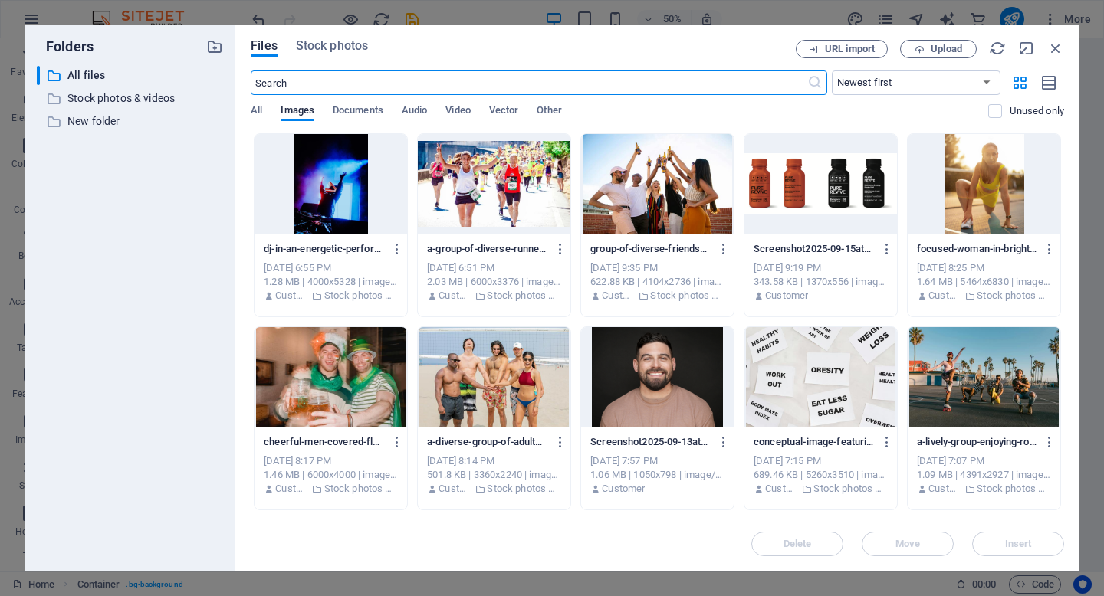
click at [339, 172] on div at bounding box center [331, 184] width 153 height 100
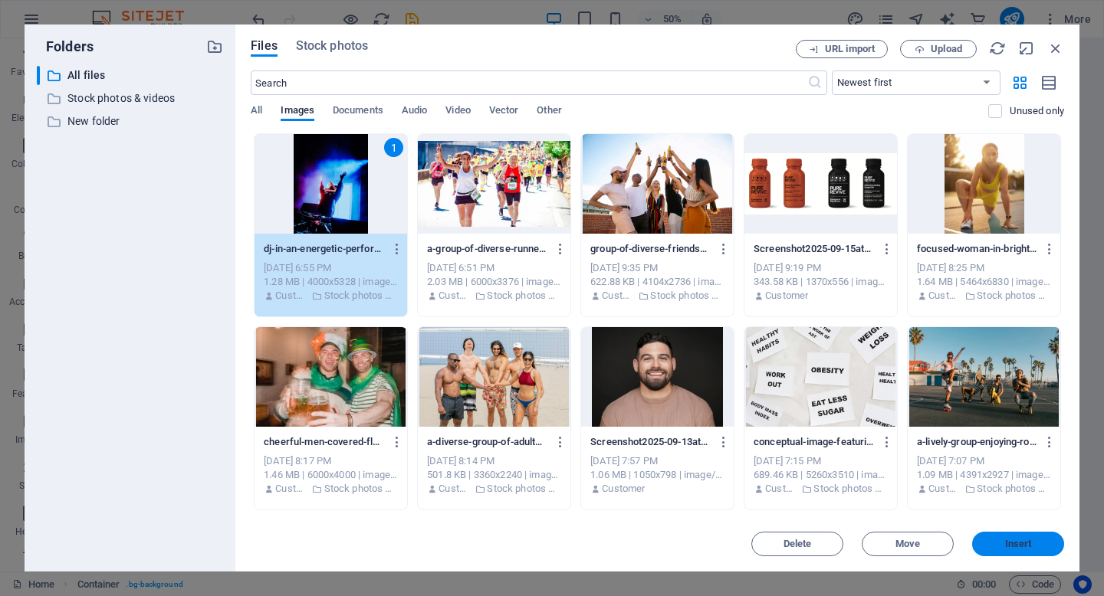
click at [990, 537] on button "Insert" at bounding box center [1018, 544] width 92 height 25
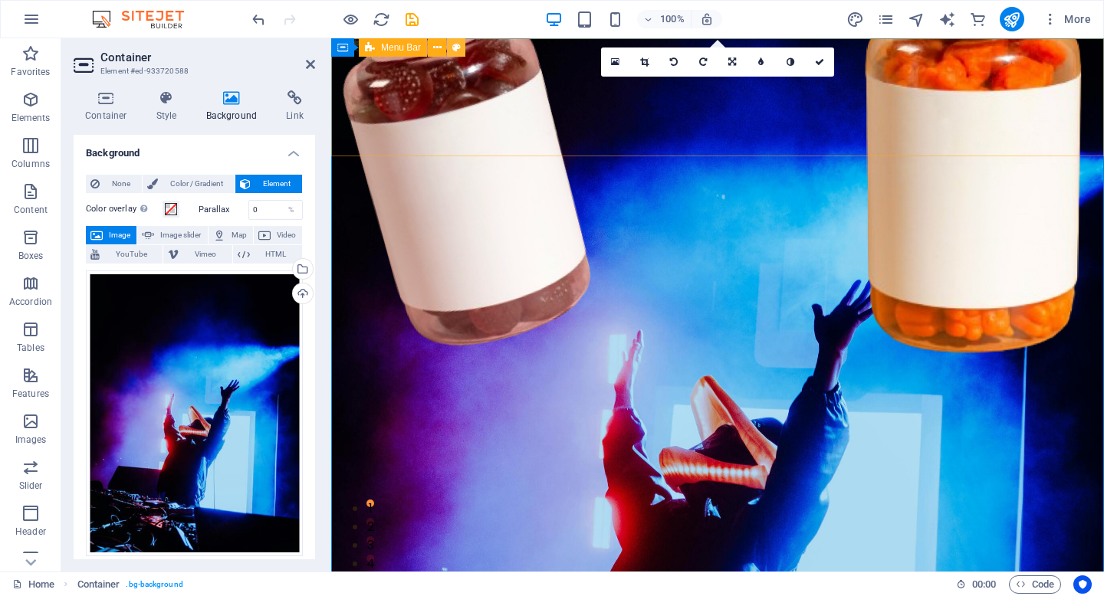
click at [456, 46] on icon at bounding box center [456, 48] width 8 height 16
select select "rem"
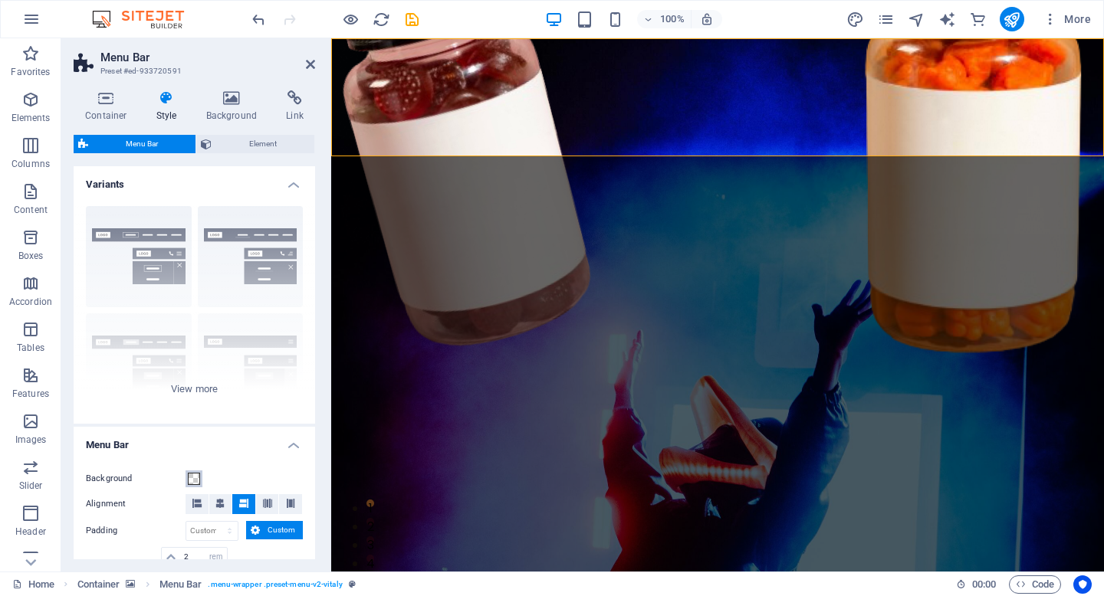
click at [191, 486] on button "Background" at bounding box center [194, 479] width 17 height 17
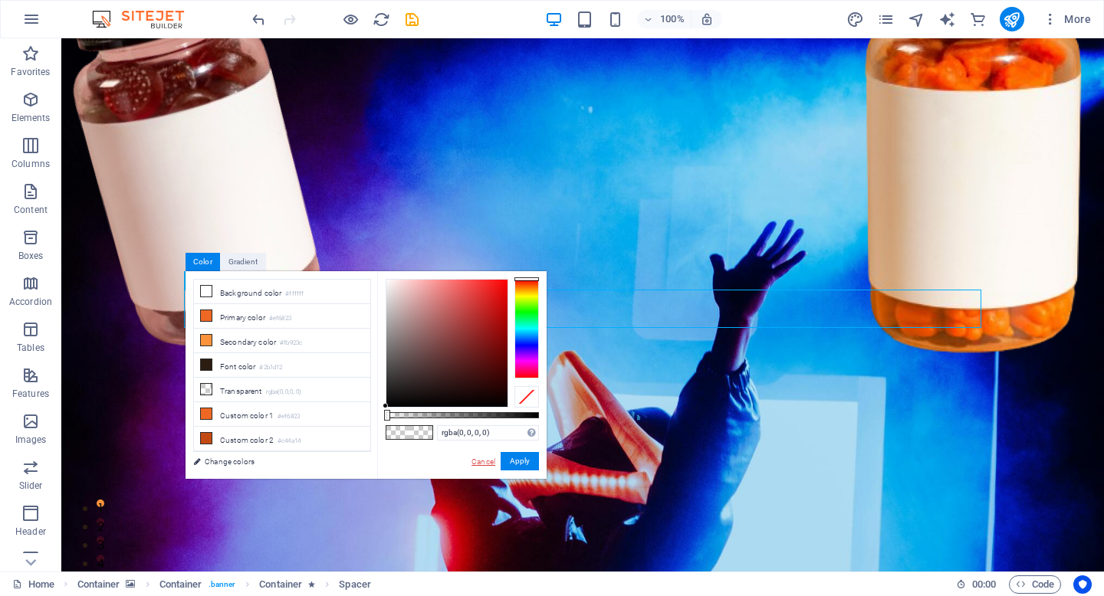
click at [482, 465] on link "Cancel" at bounding box center [483, 461] width 27 height 11
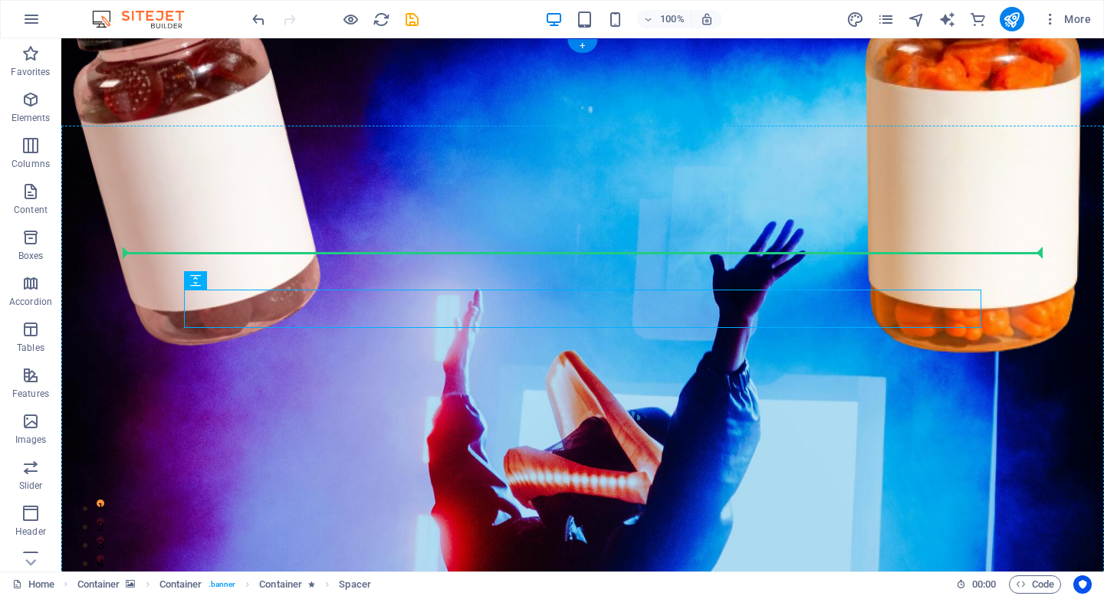
drag, startPoint x: 284, startPoint y: 297, endPoint x: 281, endPoint y: 278, distance: 20.2
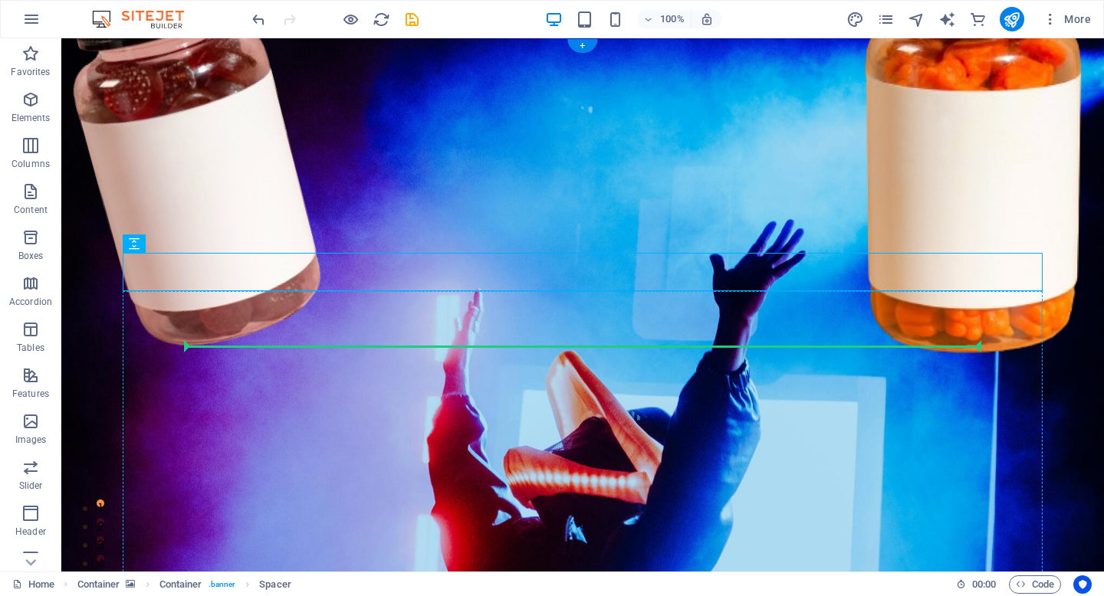
drag, startPoint x: 271, startPoint y: 275, endPoint x: 272, endPoint y: 360, distance: 85.1
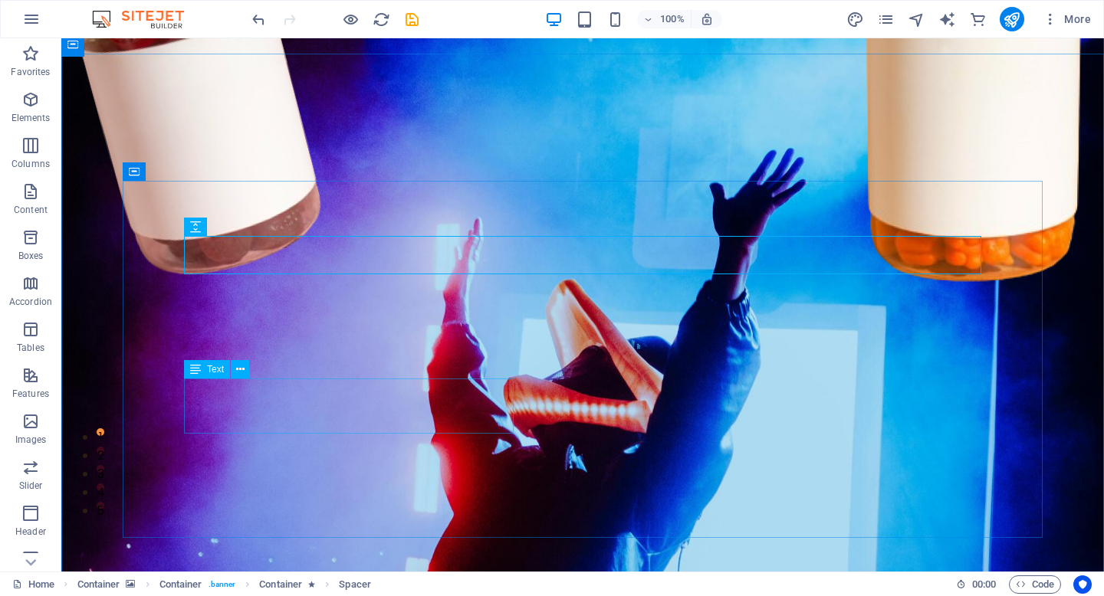
scroll to position [72, 0]
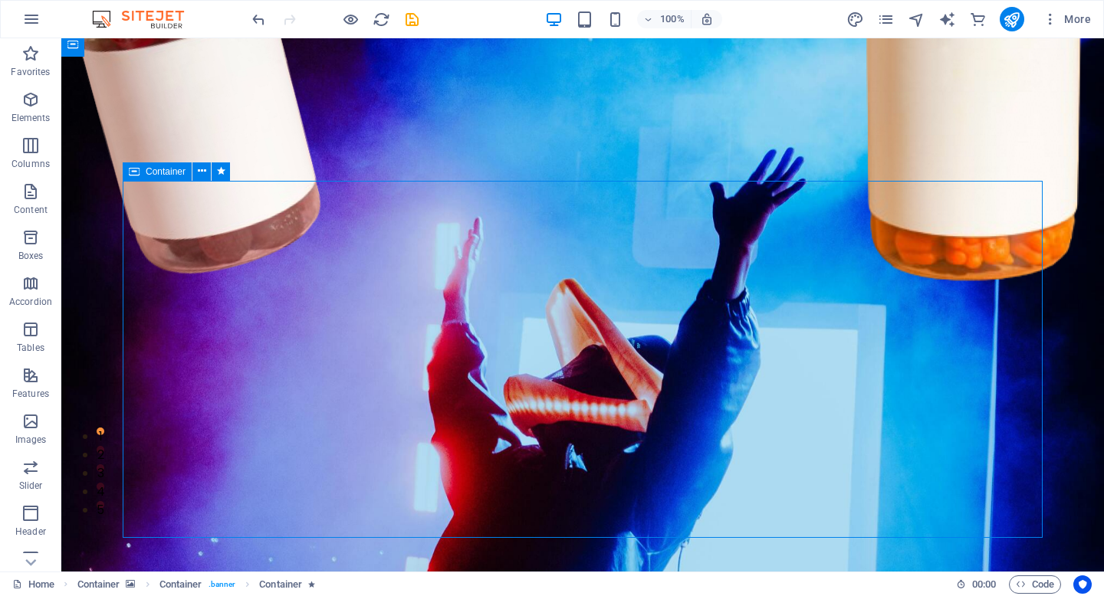
drag, startPoint x: 154, startPoint y: 258, endPoint x: 252, endPoint y: 242, distance: 99.3
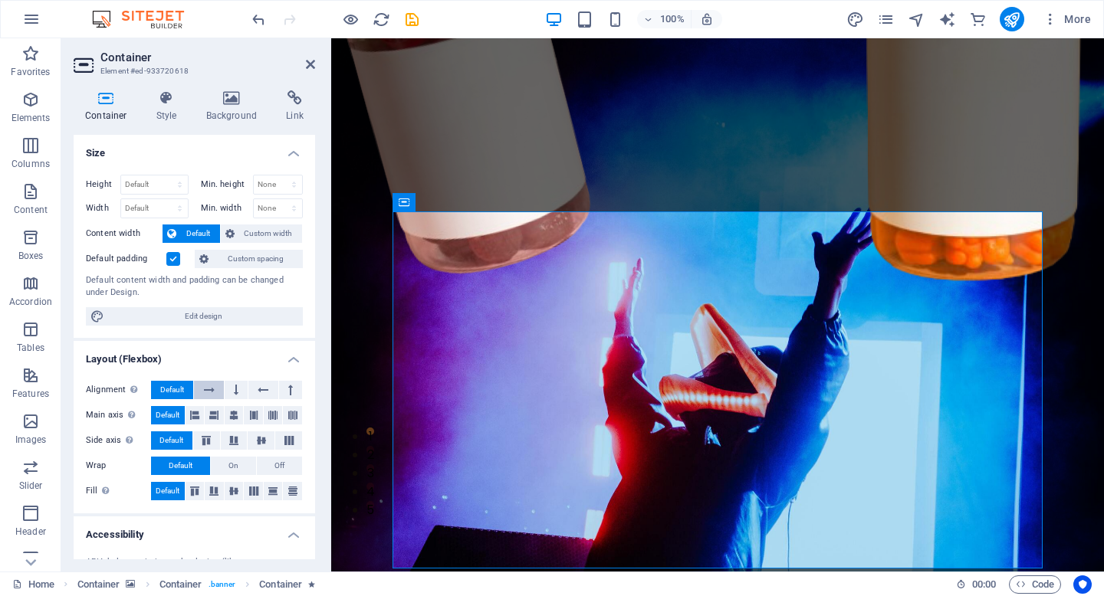
click at [206, 387] on icon at bounding box center [209, 390] width 11 height 18
click at [173, 387] on span "Default" at bounding box center [172, 390] width 24 height 18
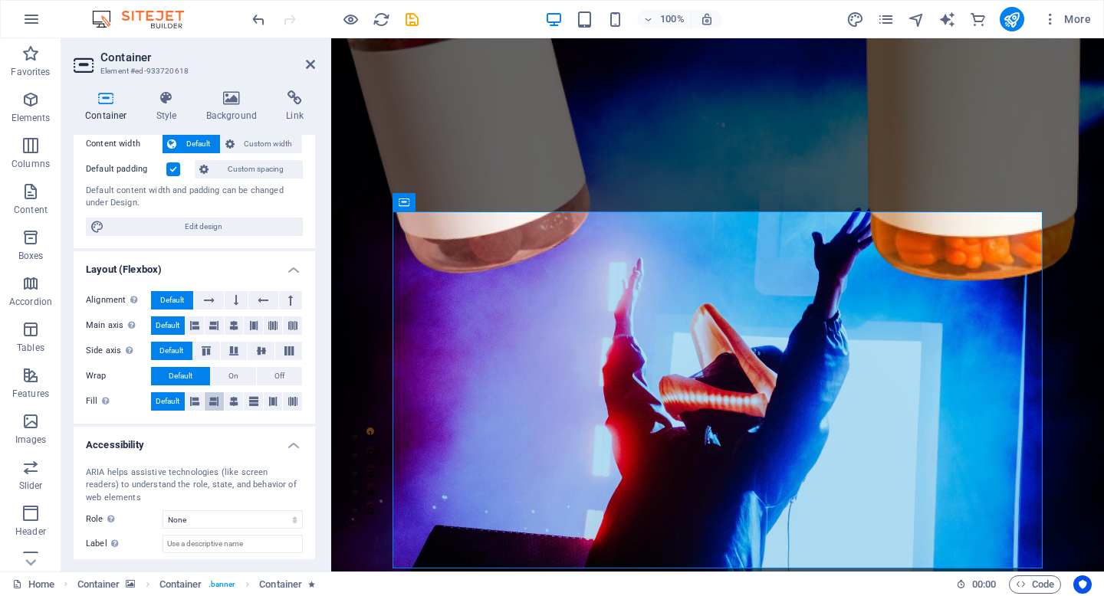
scroll to position [0, 0]
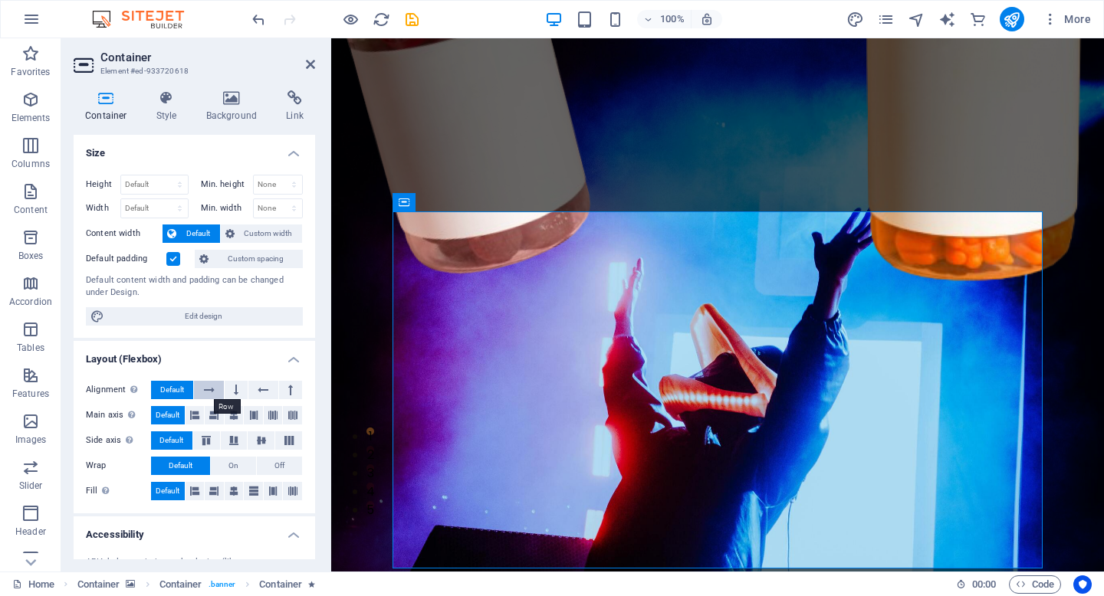
click at [201, 396] on button at bounding box center [208, 390] width 29 height 18
click at [157, 396] on button "Default" at bounding box center [172, 390] width 42 height 18
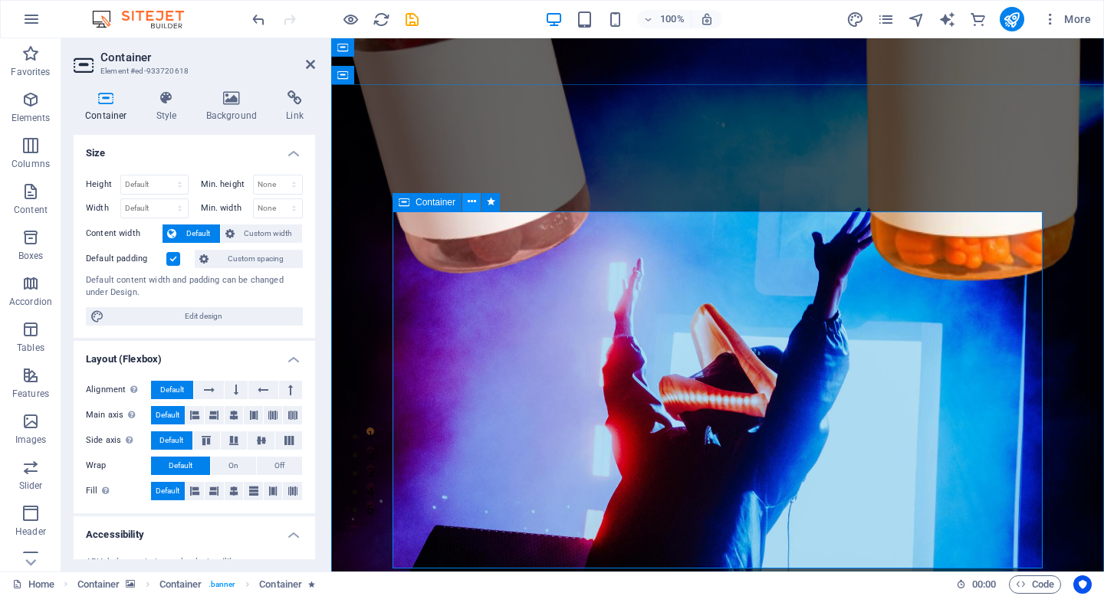
click at [475, 198] on icon at bounding box center [472, 202] width 8 height 16
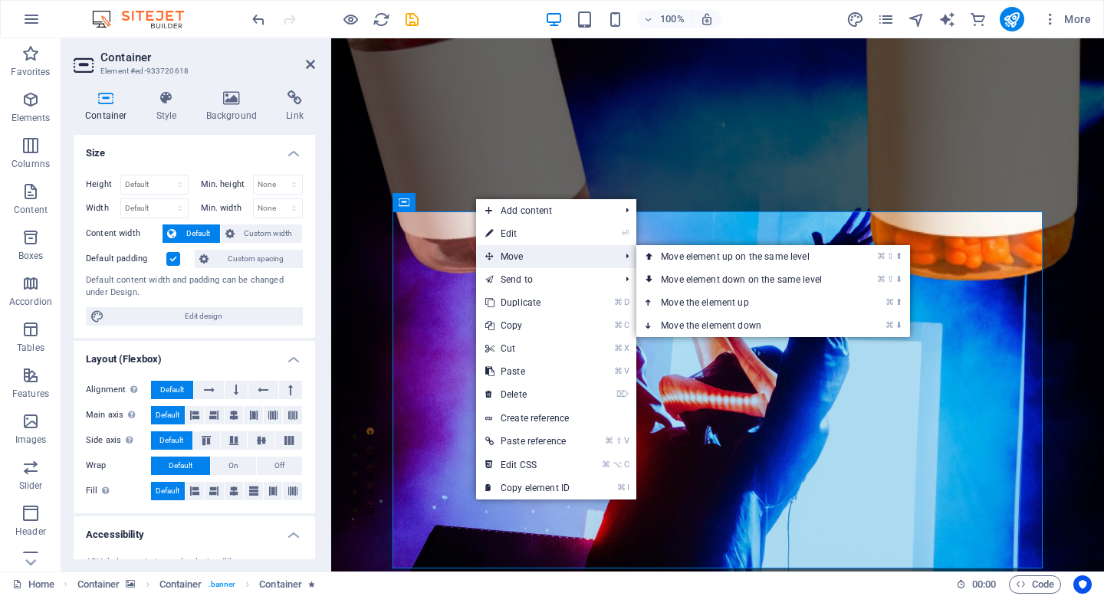
click at [522, 258] on span "Move" at bounding box center [544, 256] width 137 height 23
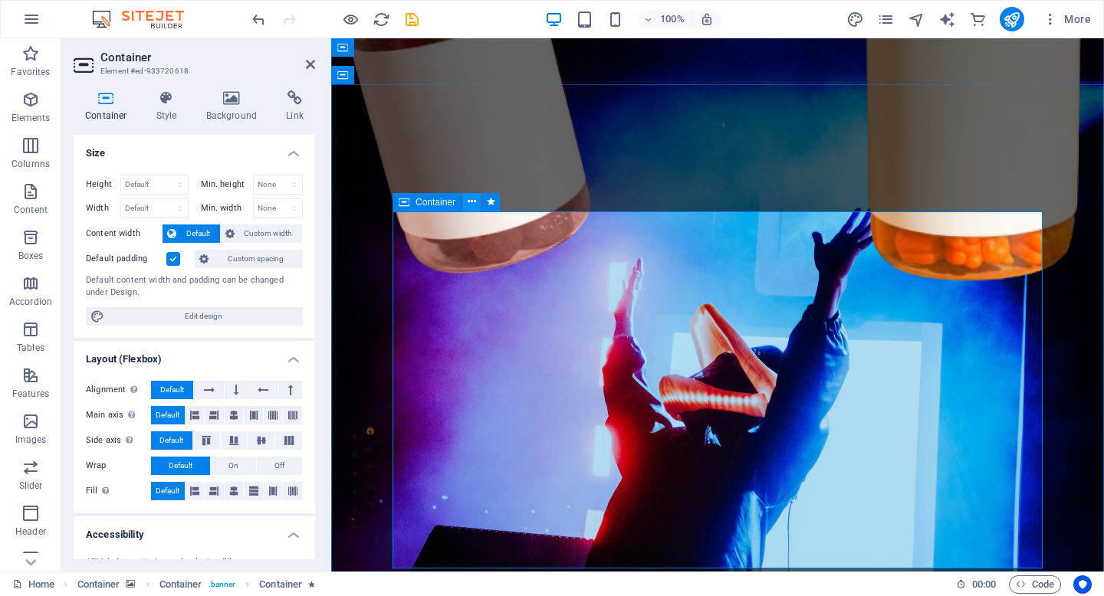
click at [470, 203] on icon at bounding box center [472, 202] width 8 height 16
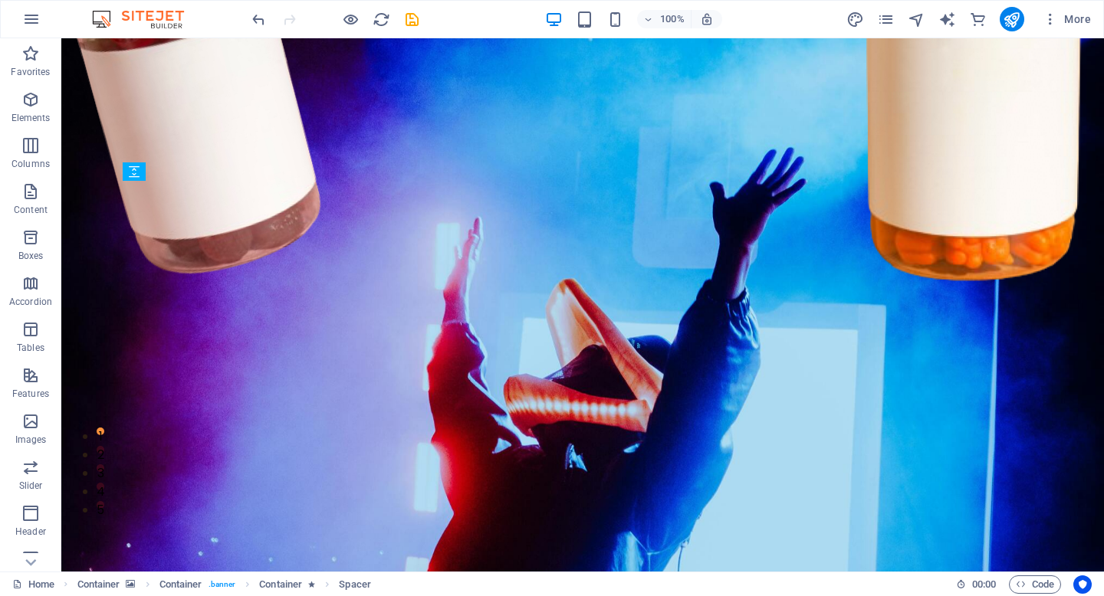
drag, startPoint x: 282, startPoint y: 277, endPoint x: 374, endPoint y: 330, distance: 106.5
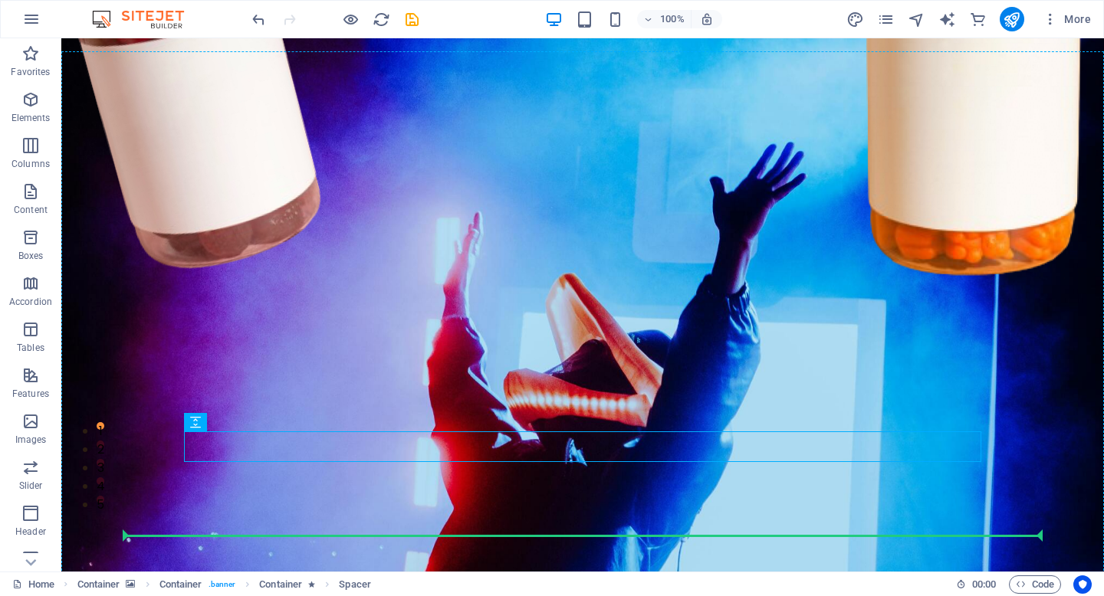
scroll to position [90, 0]
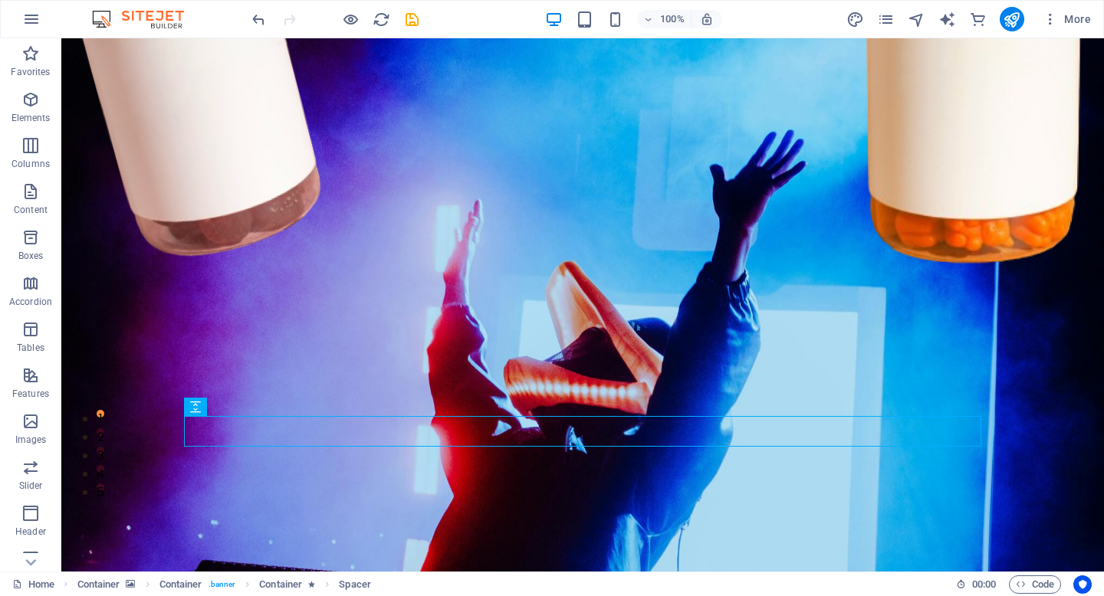
drag, startPoint x: 290, startPoint y: 448, endPoint x: 413, endPoint y: 443, distance: 123.5
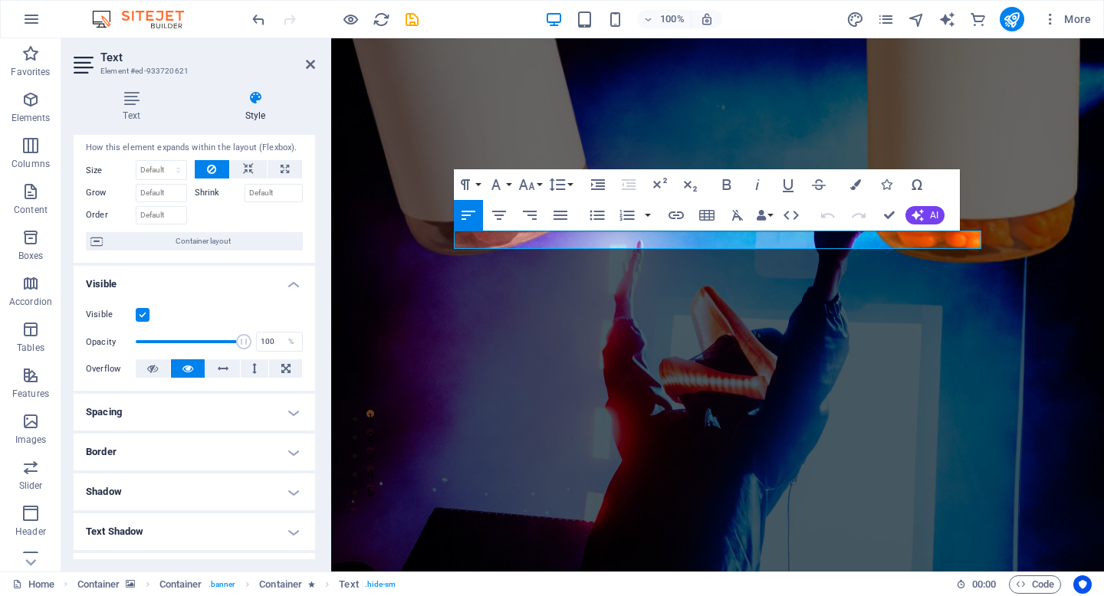
scroll to position [0, 0]
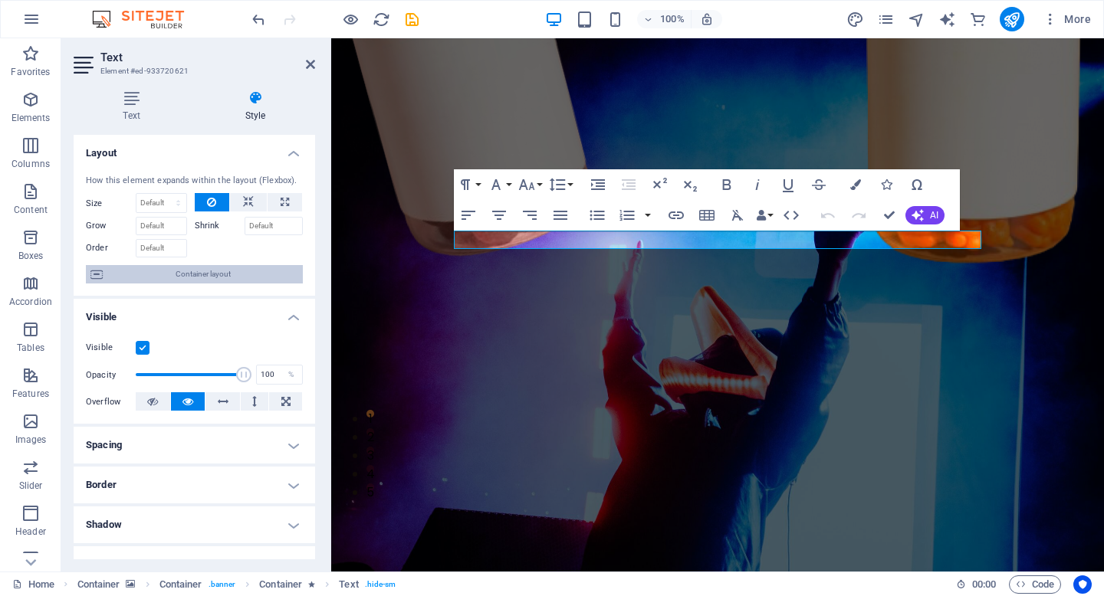
click at [195, 274] on span "Container layout" at bounding box center [202, 274] width 191 height 18
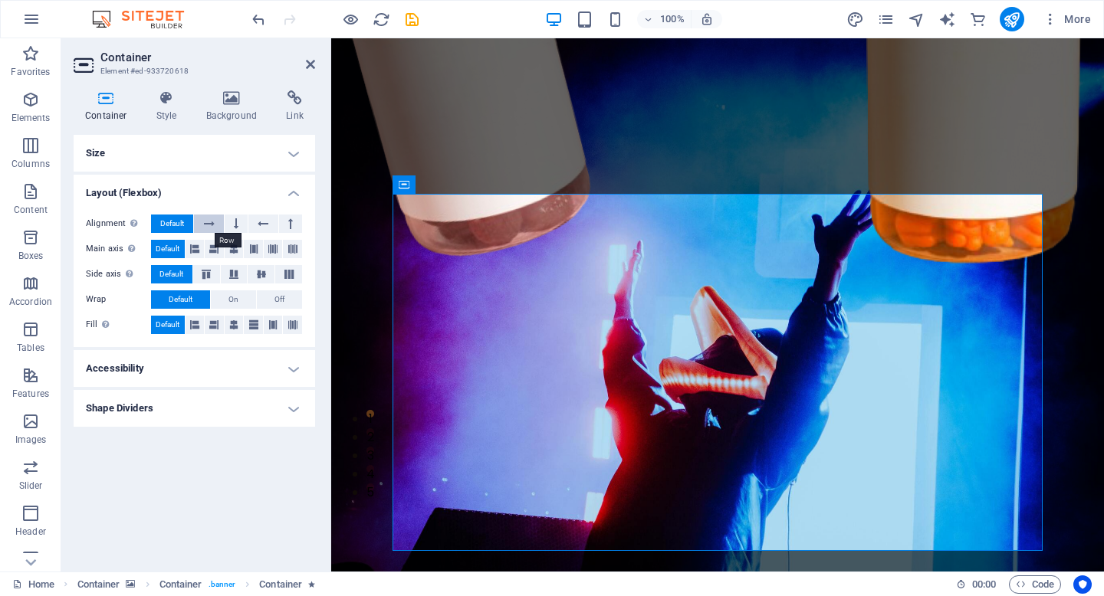
click at [214, 218] on icon at bounding box center [209, 224] width 11 height 18
click at [174, 222] on span "Default" at bounding box center [172, 224] width 24 height 18
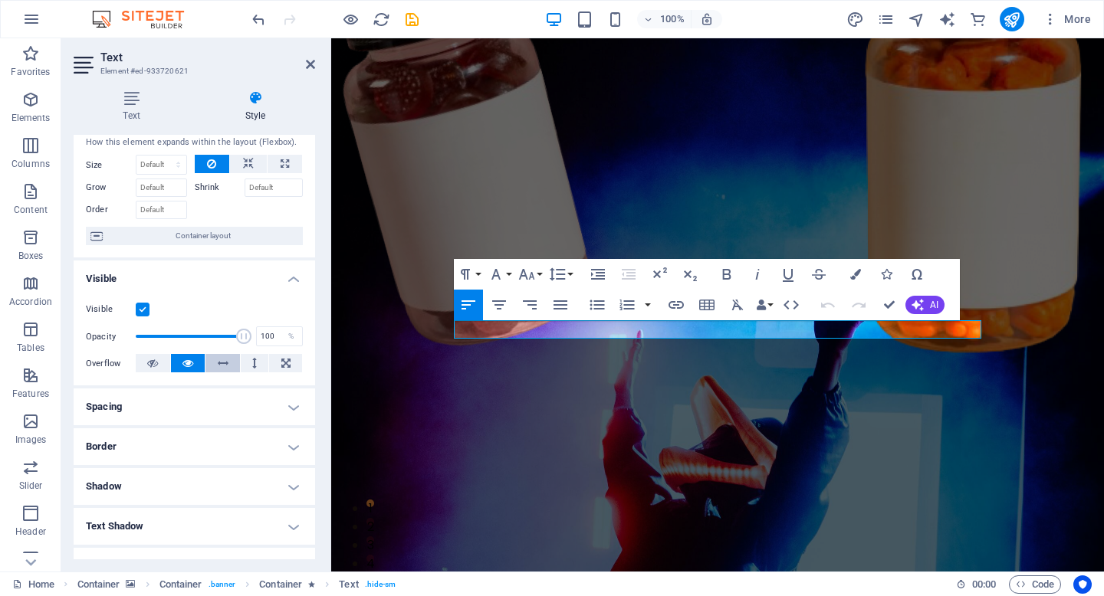
scroll to position [39, 0]
click at [178, 336] on span at bounding box center [190, 335] width 108 height 23
drag, startPoint x: 235, startPoint y: 334, endPoint x: 325, endPoint y: 336, distance: 89.7
click at [325, 336] on div "Text Style Text Add, edit, and format text directly on the website. Default col…" at bounding box center [194, 325] width 266 height 494
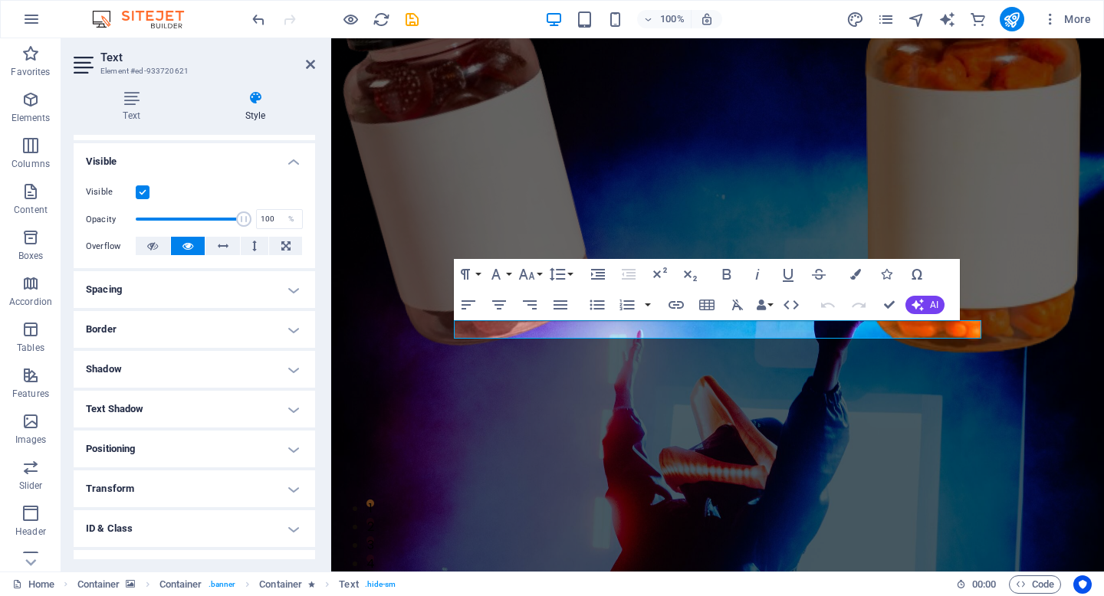
scroll to position [159, 0]
click at [225, 457] on h4 "Positioning" at bounding box center [194, 446] width 241 height 37
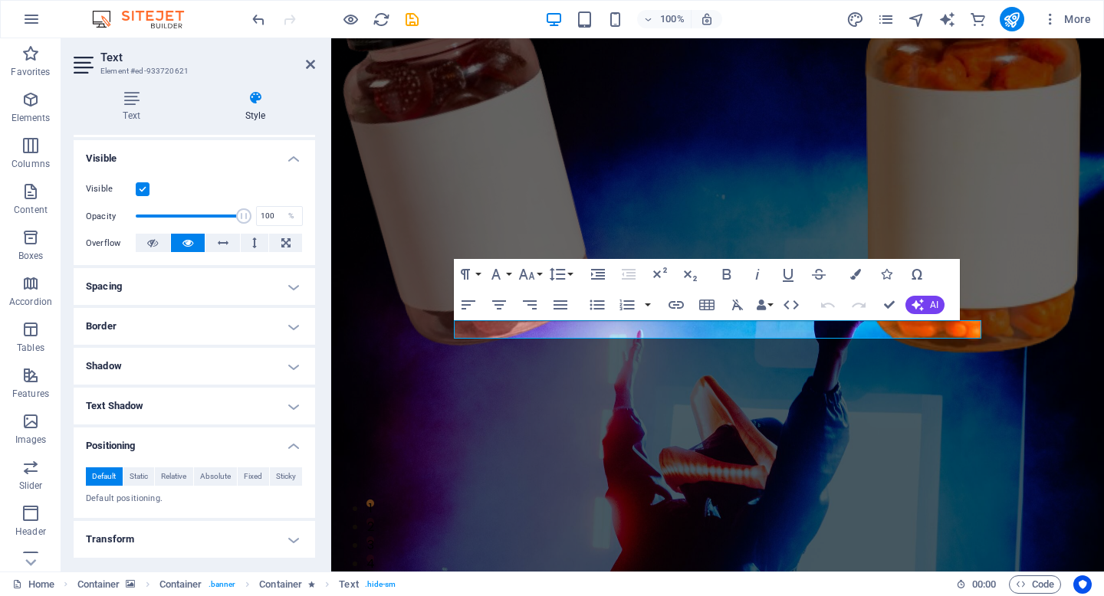
scroll to position [276, 0]
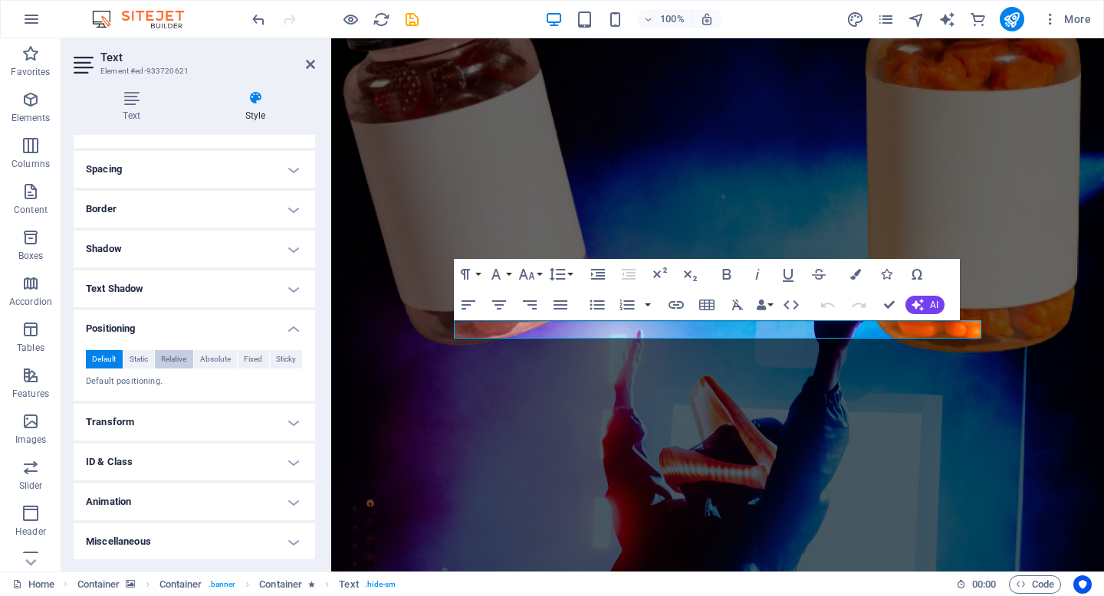
click at [165, 356] on span "Relative" at bounding box center [173, 359] width 25 height 18
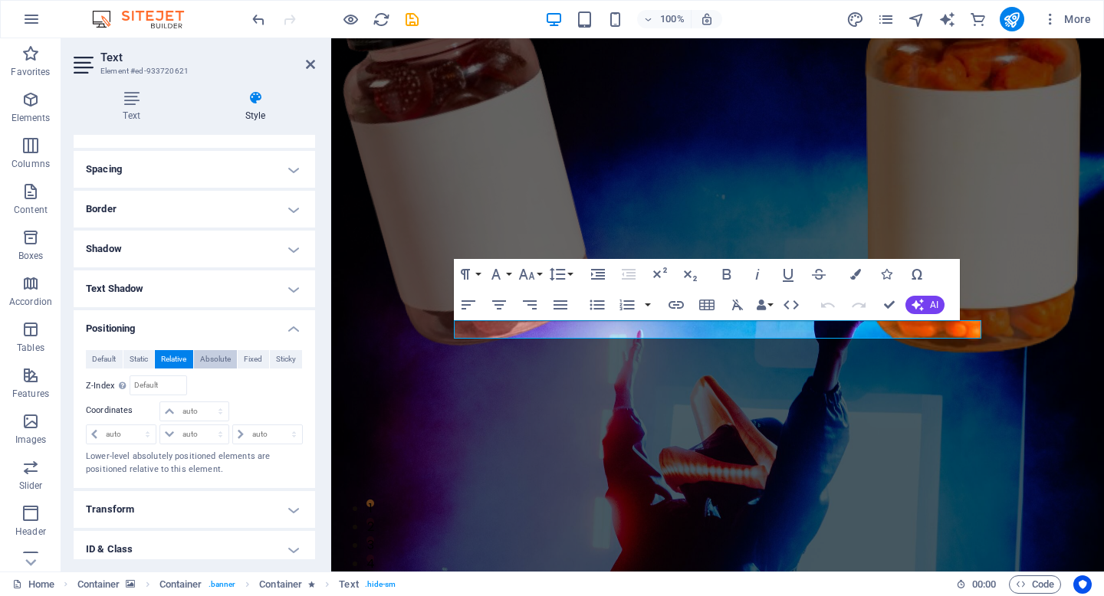
click at [222, 364] on span "Absolute" at bounding box center [215, 359] width 31 height 18
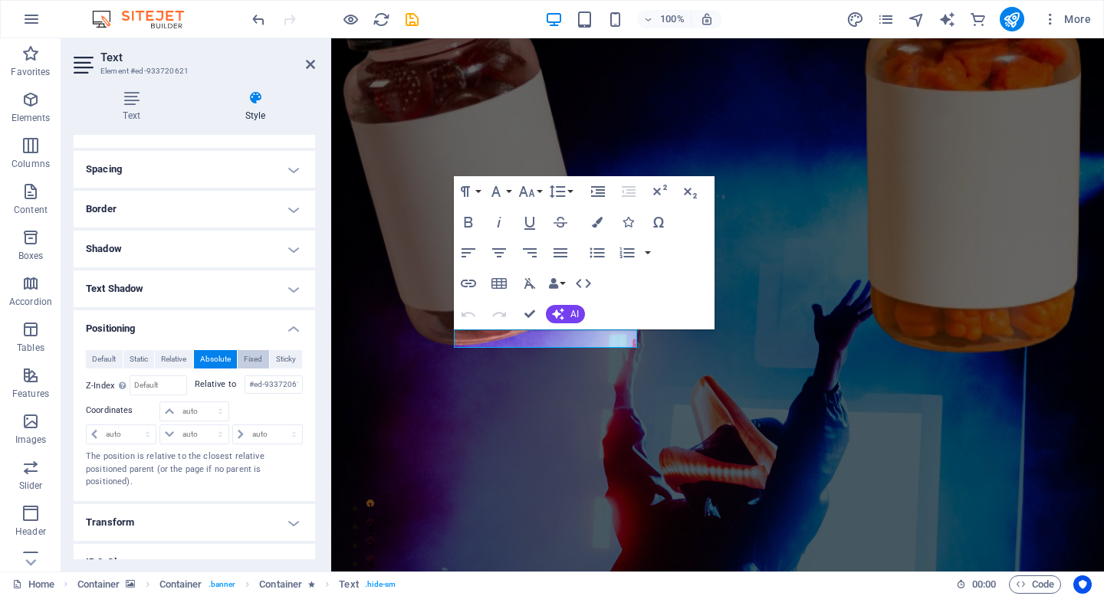
click at [255, 362] on span "Fixed" at bounding box center [253, 359] width 18 height 18
click at [287, 359] on span "Sticky" at bounding box center [286, 359] width 20 height 18
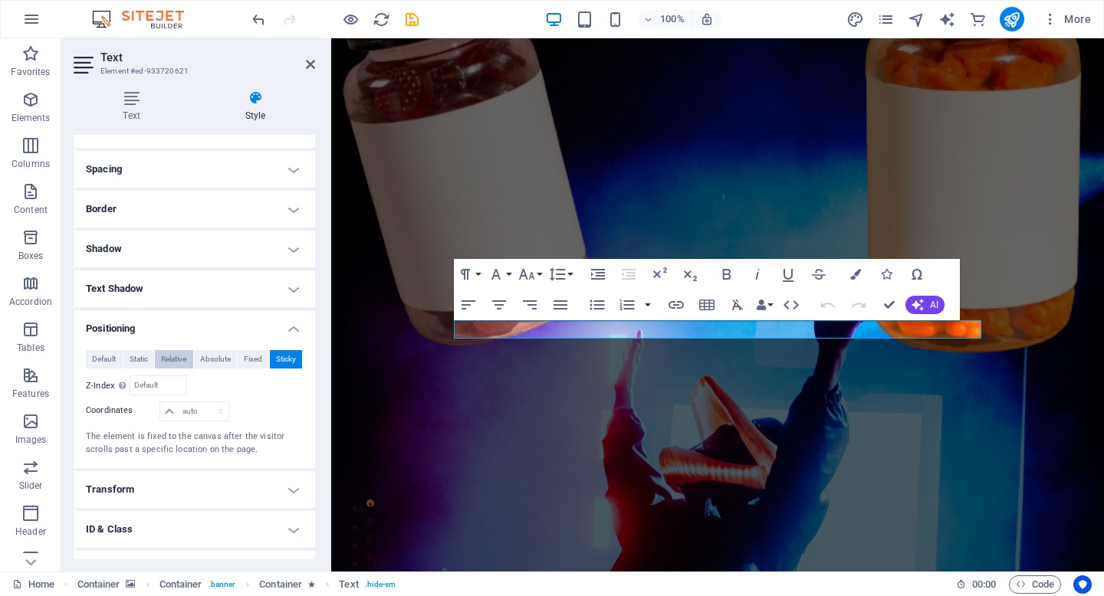
click at [161, 356] on span "Relative" at bounding box center [173, 359] width 25 height 18
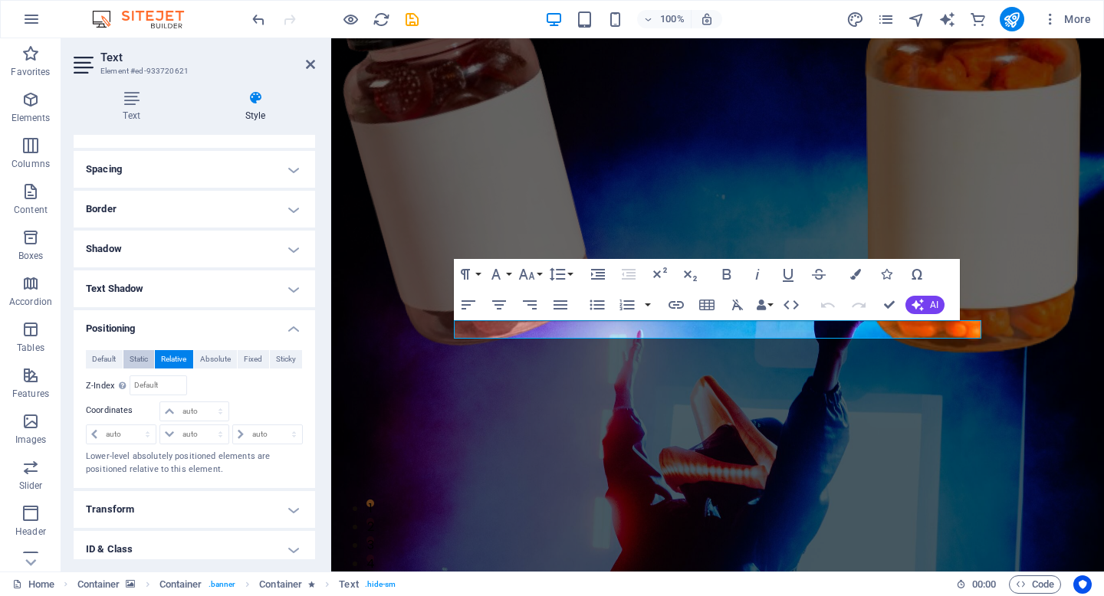
click at [136, 354] on span "Static" at bounding box center [139, 359] width 18 height 18
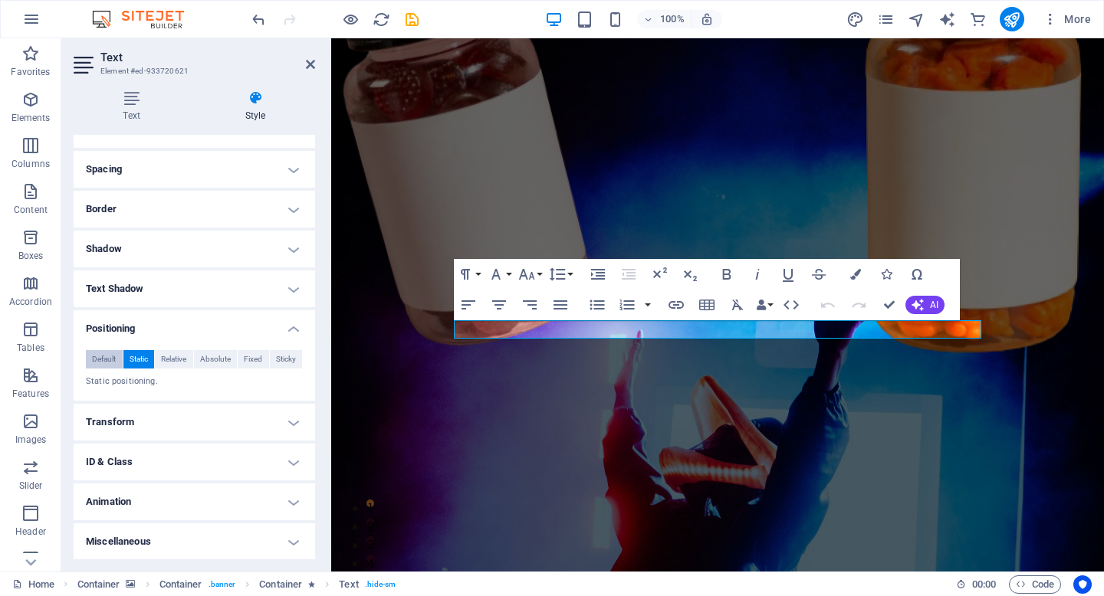
click at [103, 362] on span "Default" at bounding box center [104, 359] width 24 height 18
click at [175, 410] on h4 "Transform" at bounding box center [194, 422] width 241 height 37
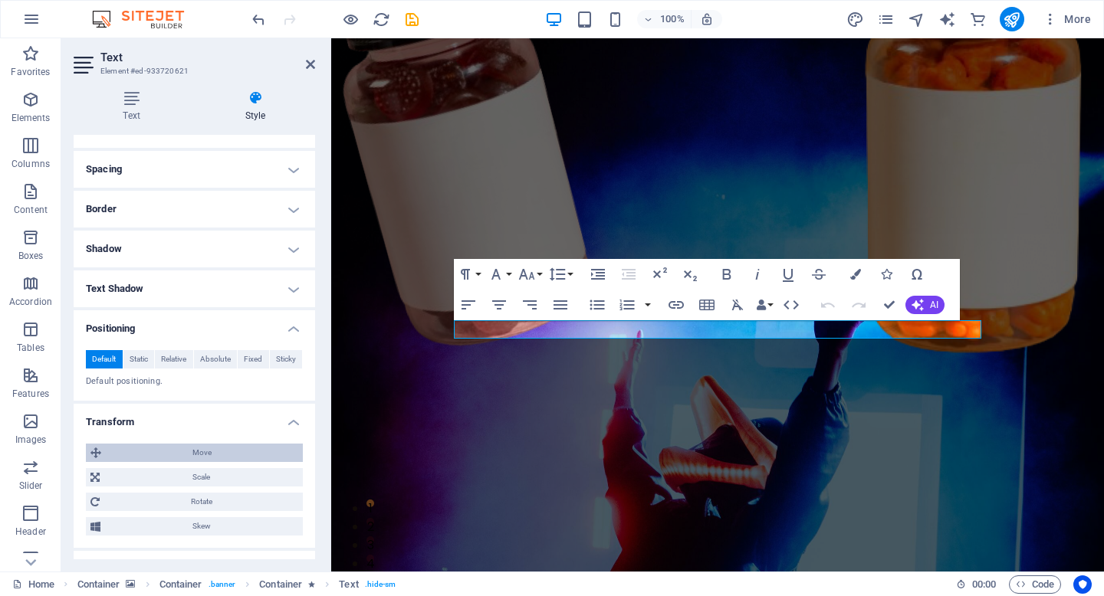
click at [187, 457] on span "Move" at bounding box center [202, 453] width 192 height 18
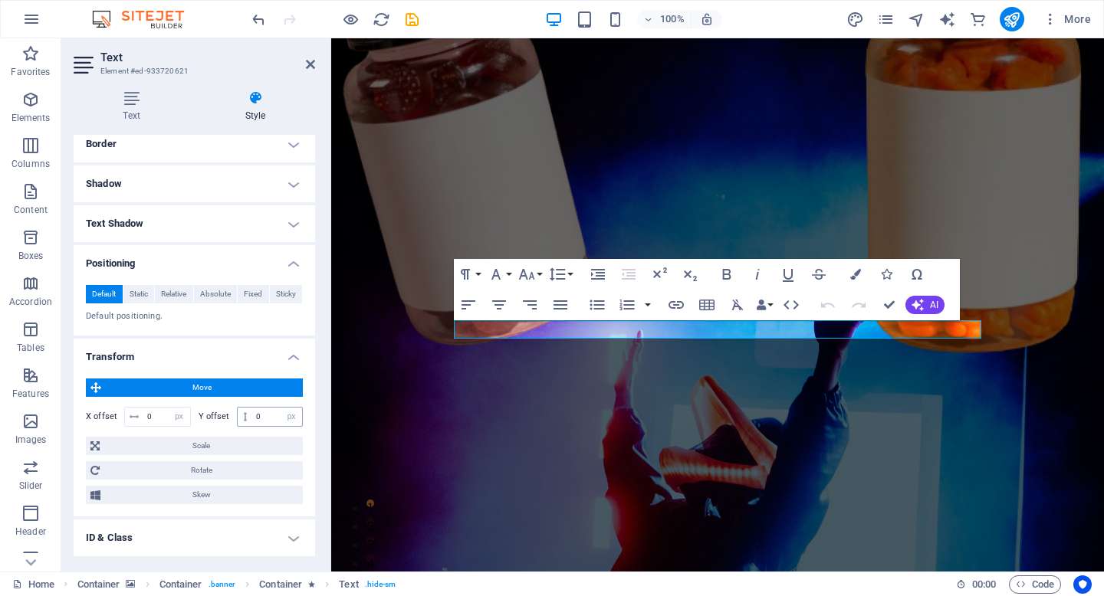
scroll to position [417, 0]
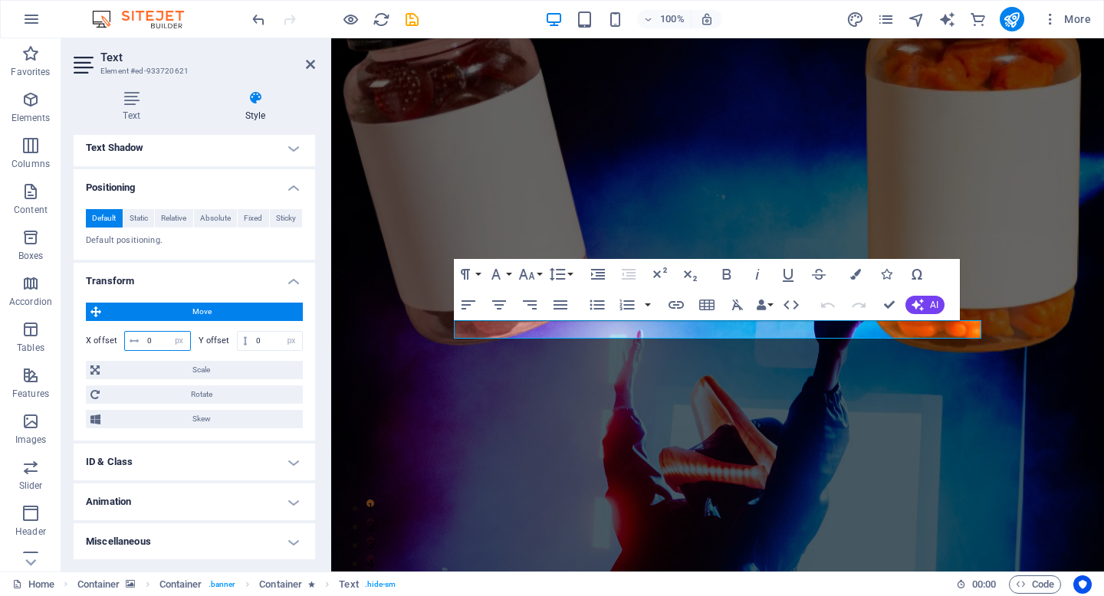
click at [151, 339] on input "0" at bounding box center [166, 341] width 47 height 18
type input "5"
click at [161, 341] on input "5" at bounding box center [166, 341] width 47 height 18
type input "15"
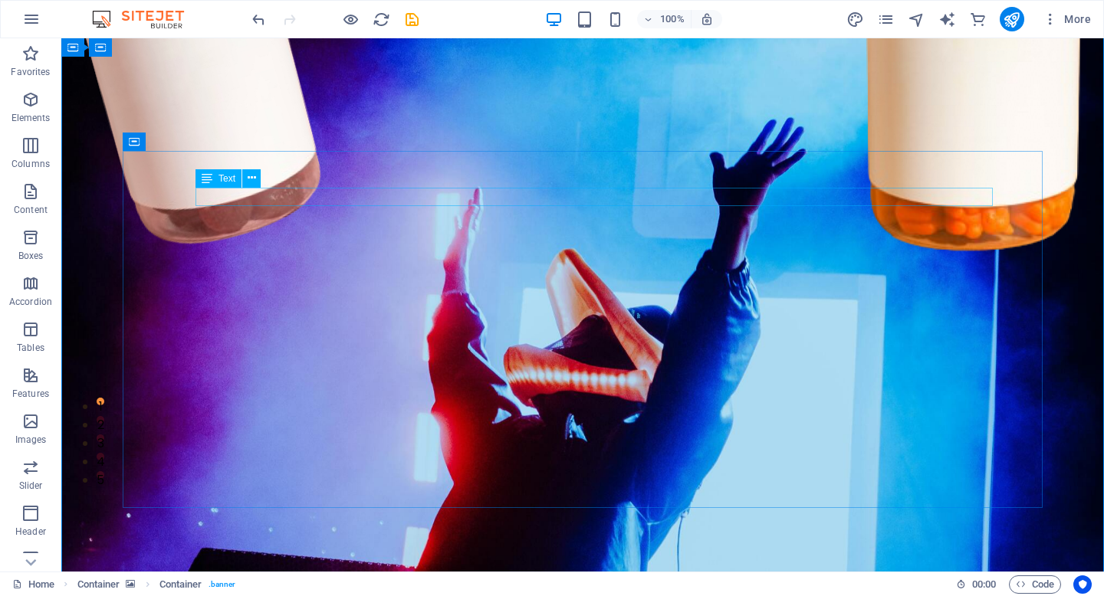
scroll to position [100, 0]
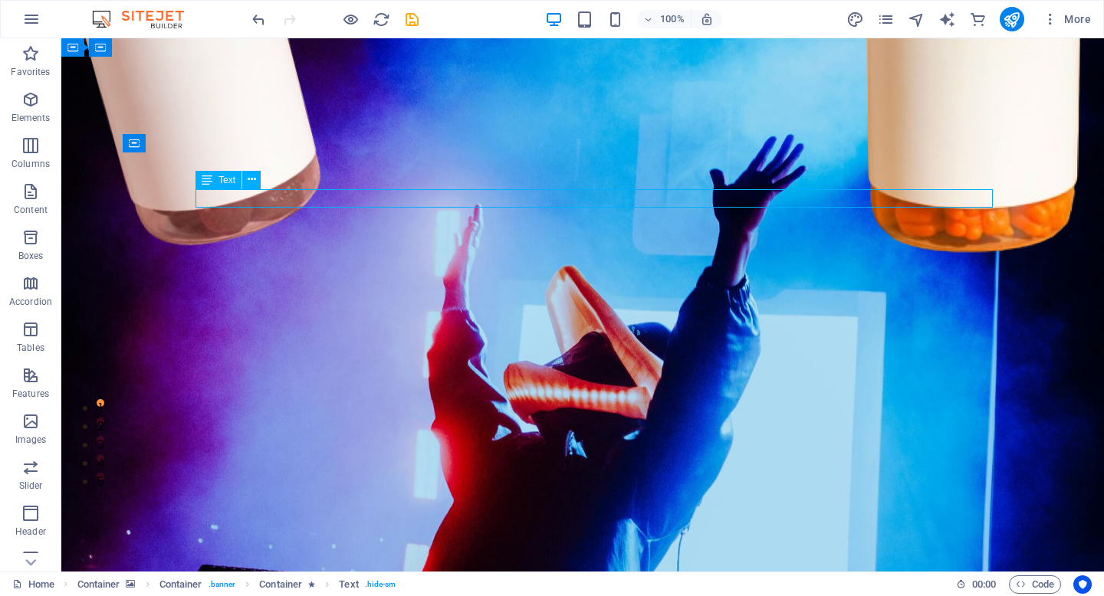
select select "px"
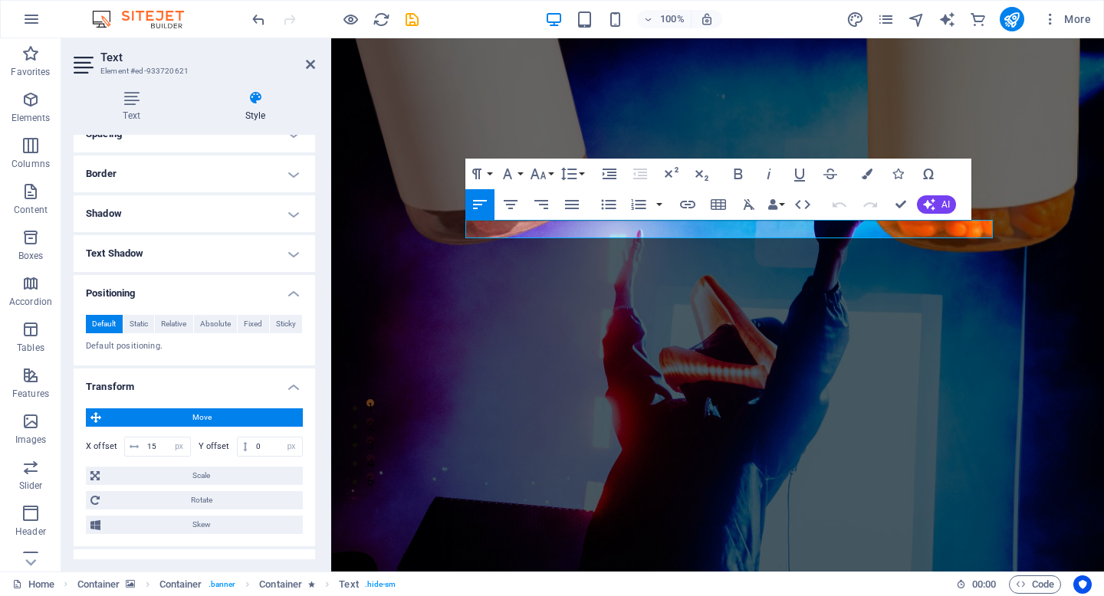
scroll to position [380, 0]
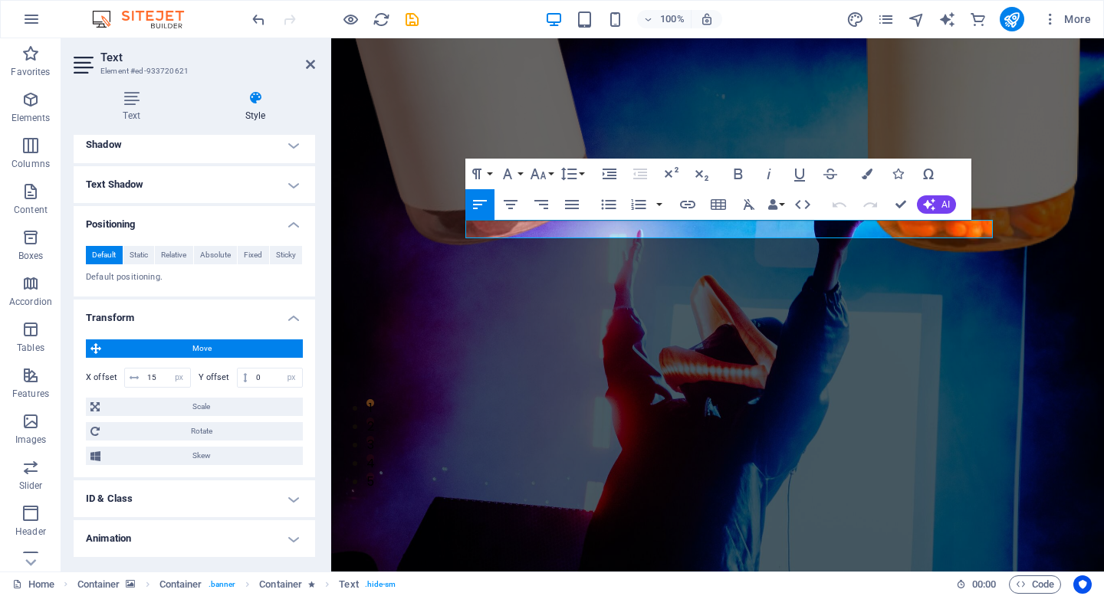
click at [284, 222] on h4 "Positioning" at bounding box center [194, 220] width 241 height 28
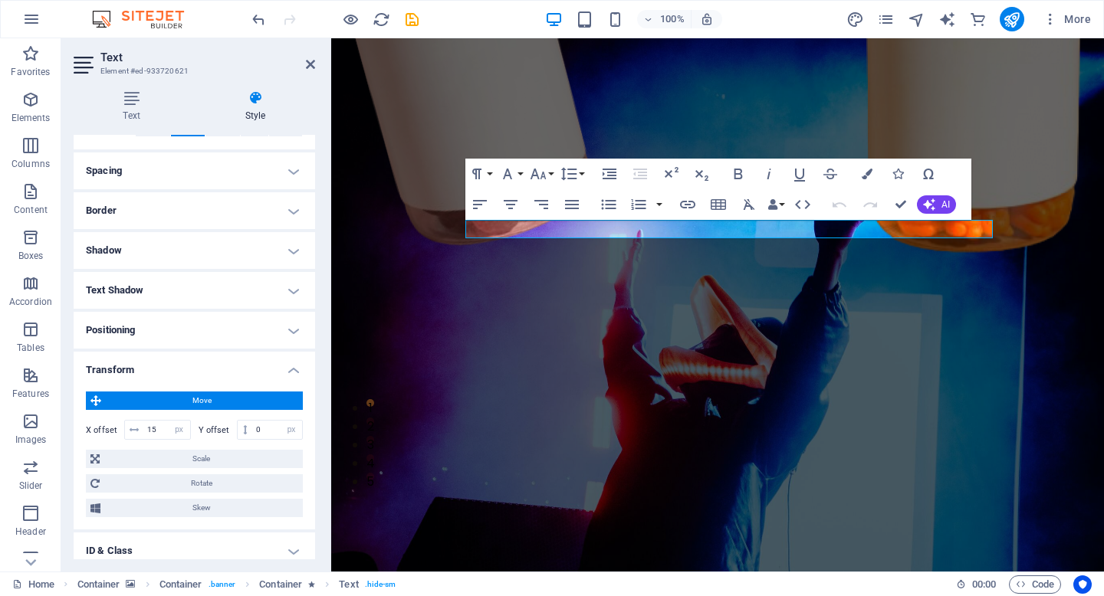
scroll to position [287, 0]
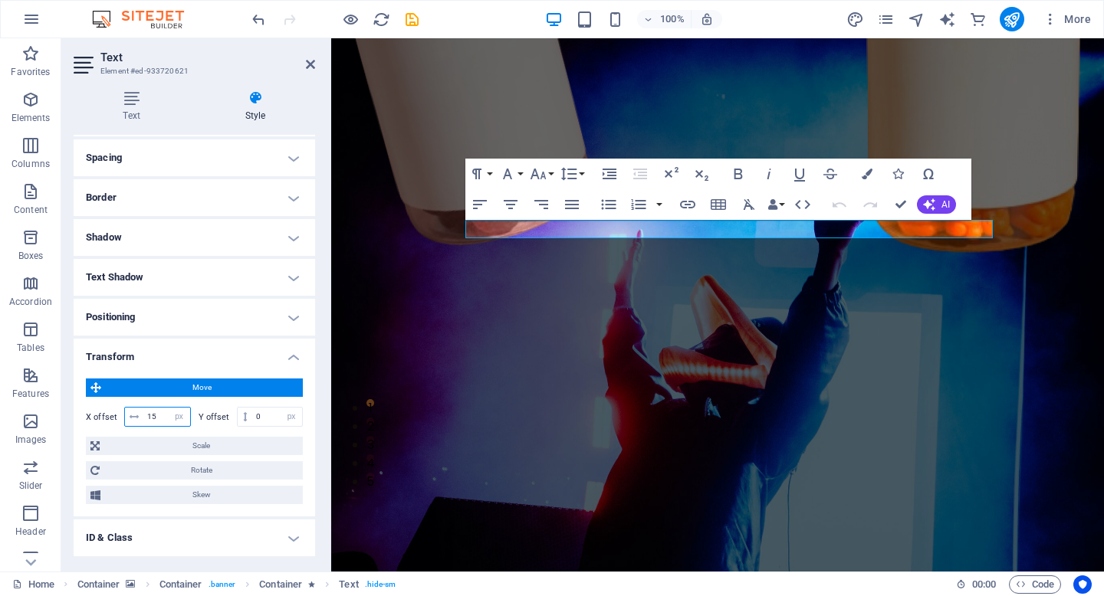
click at [157, 416] on input "15" at bounding box center [166, 417] width 47 height 18
type input "25"
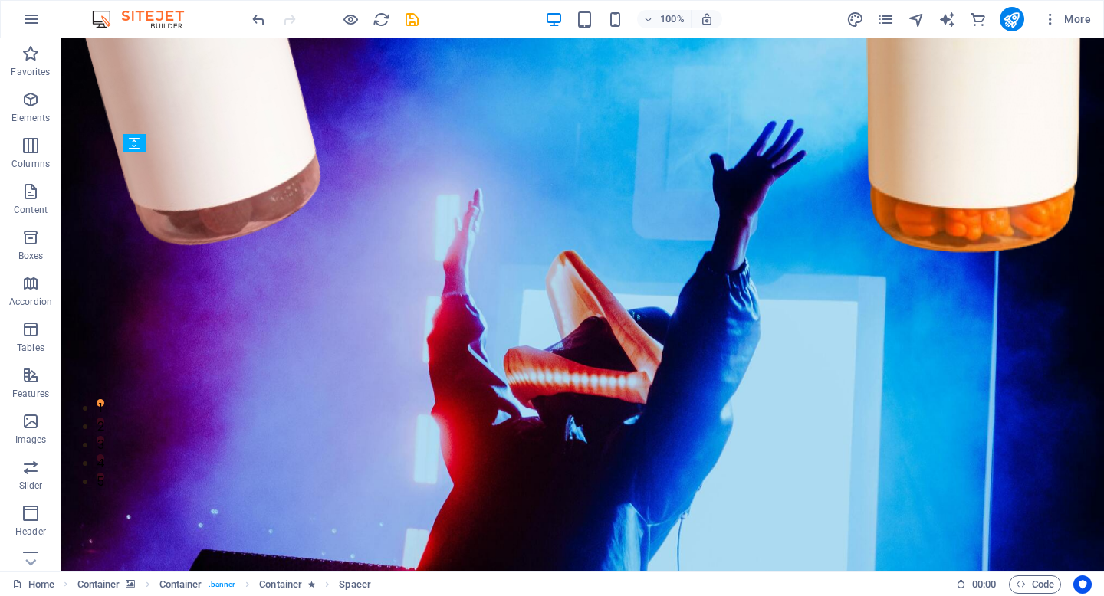
drag, startPoint x: 321, startPoint y: 320, endPoint x: 319, endPoint y: 233, distance: 87.4
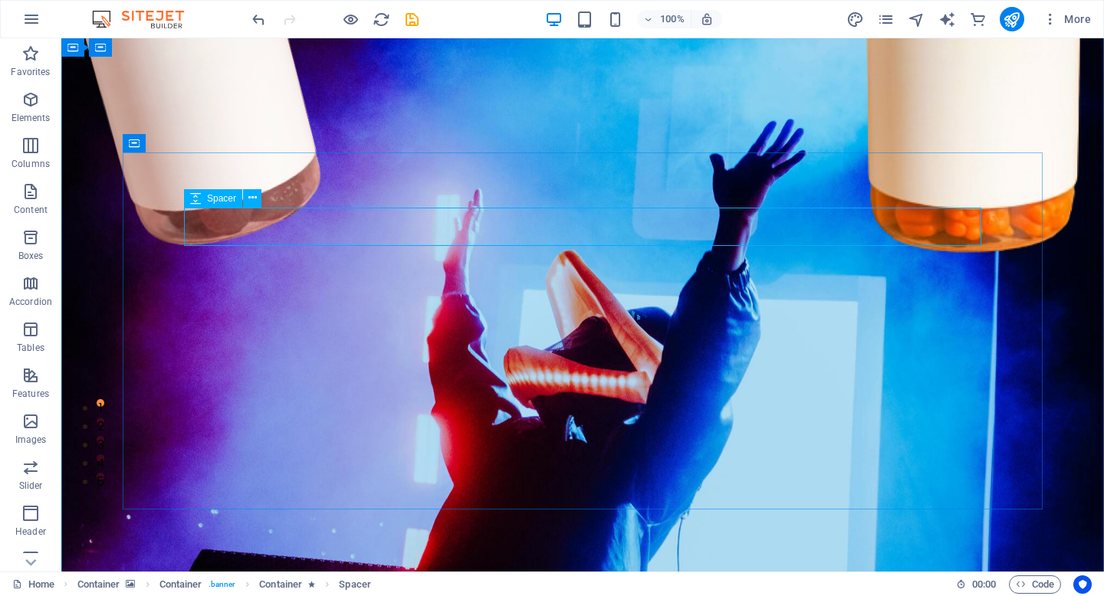
select select "px"
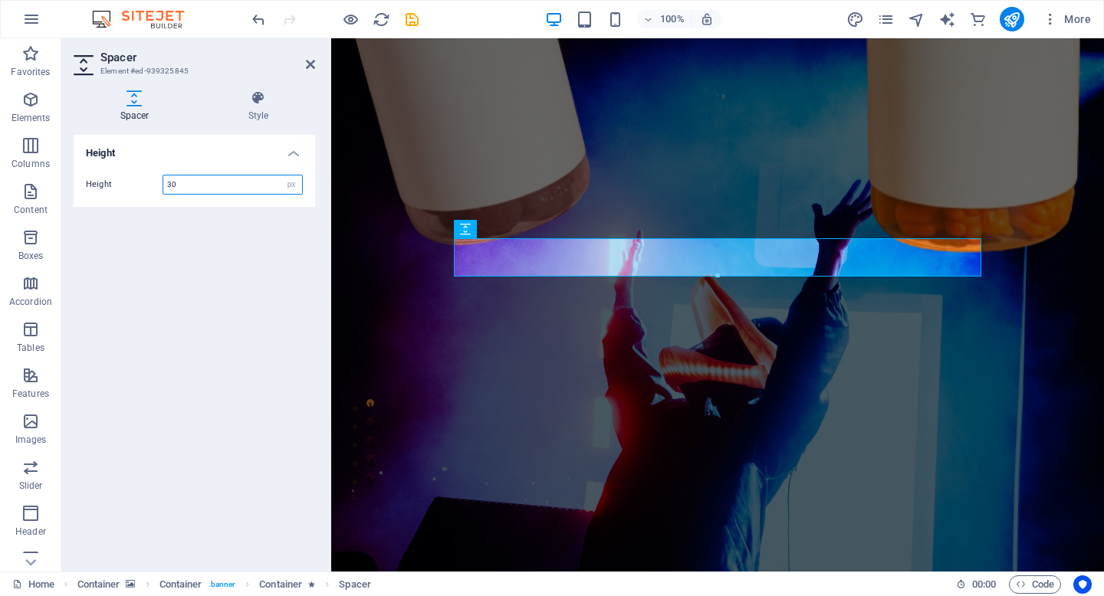
type input "30"
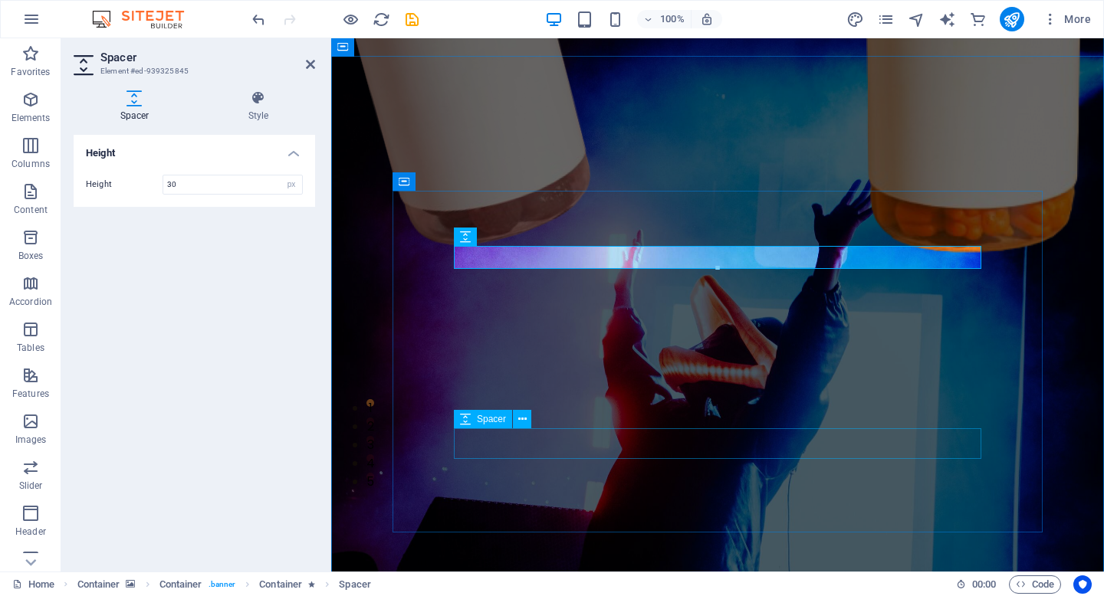
select select "px"
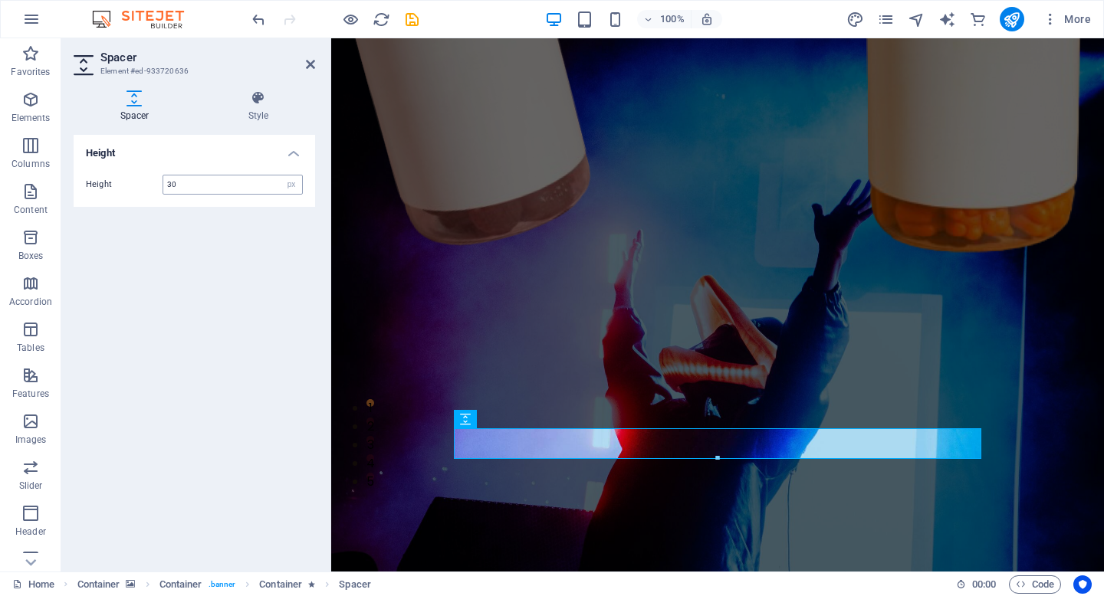
type input "30"
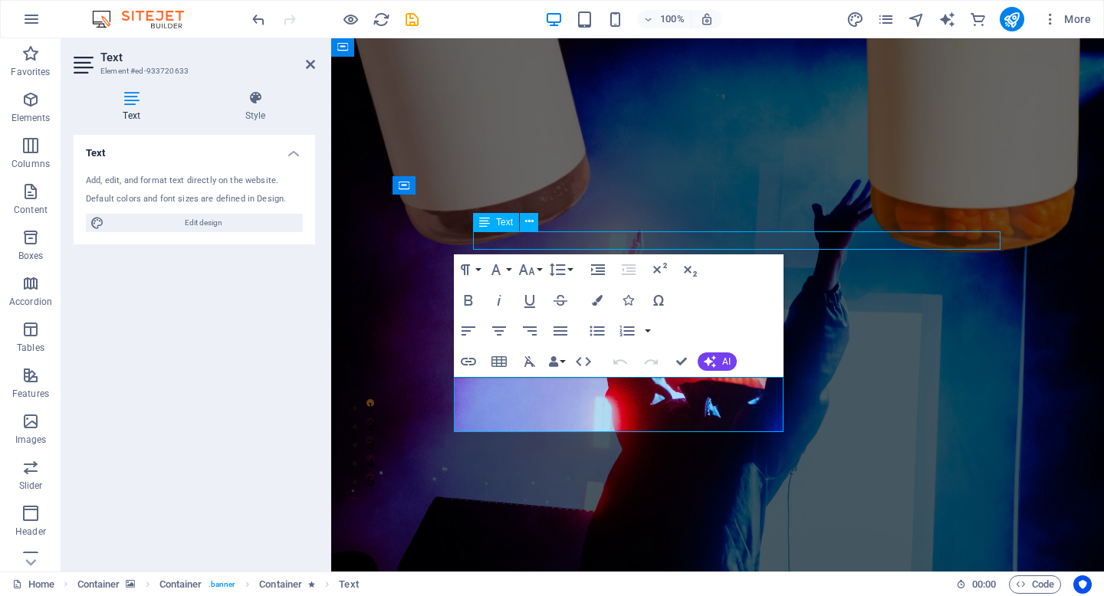
select select "px"
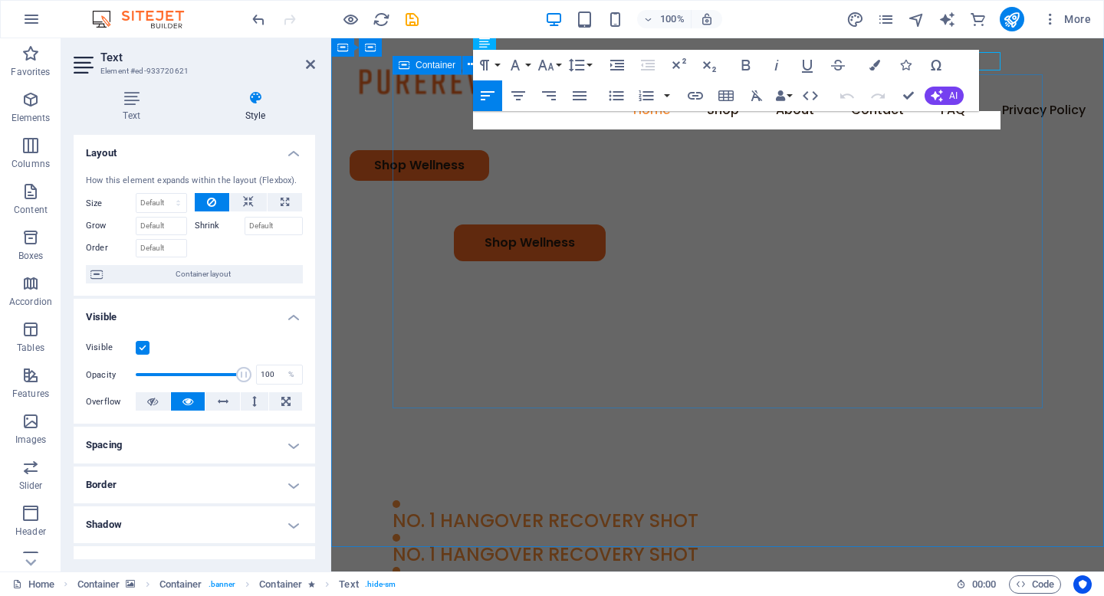
scroll to position [0, 0]
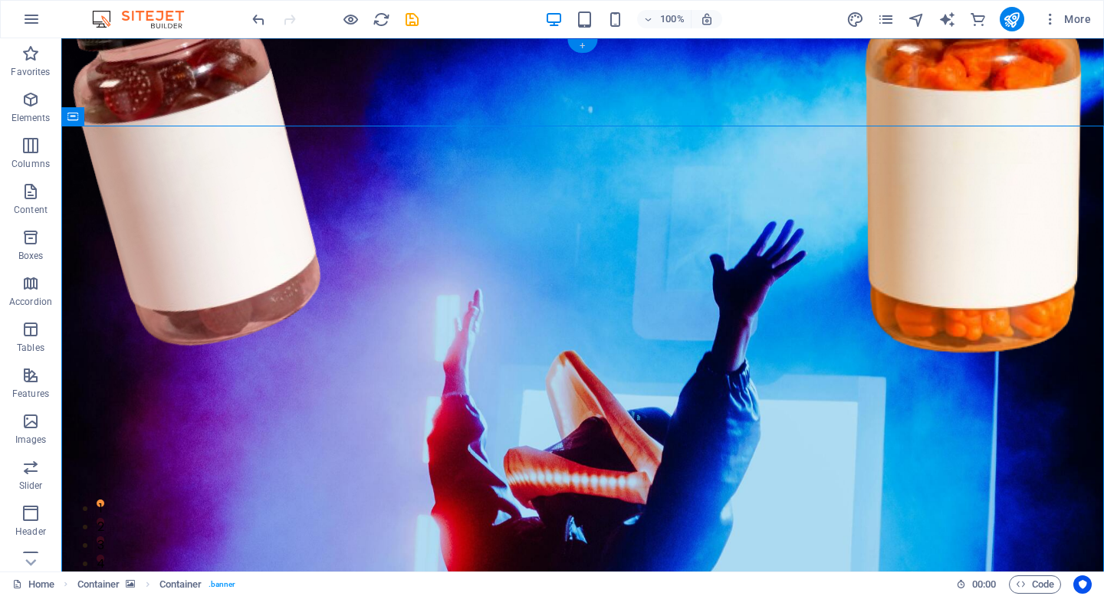
drag, startPoint x: 590, startPoint y: 44, endPoint x: 264, endPoint y: 5, distance: 327.3
click at [590, 44] on div "+" at bounding box center [582, 46] width 30 height 14
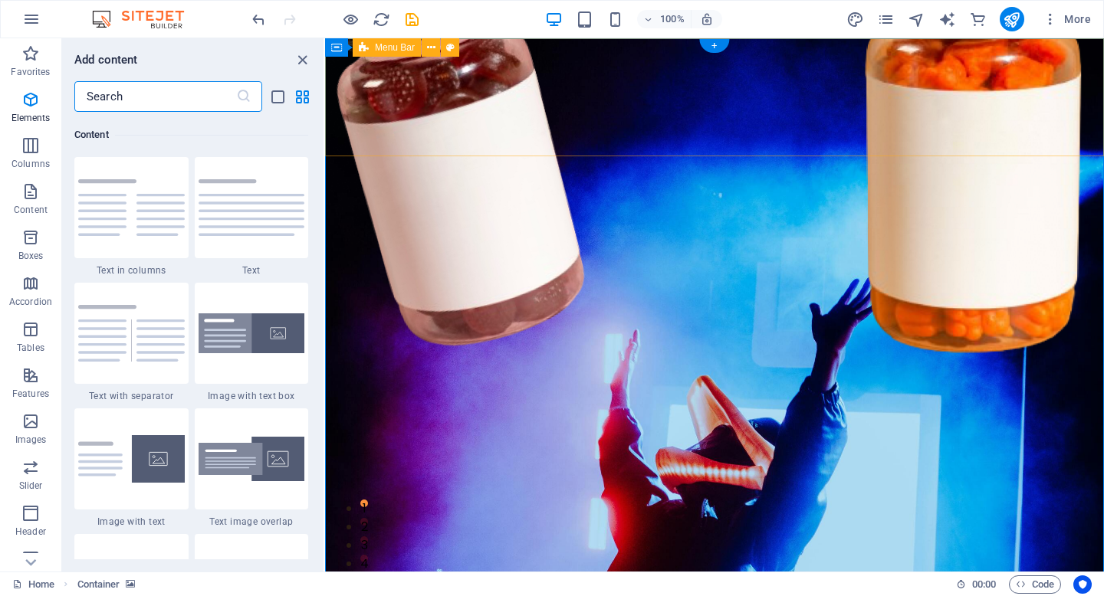
scroll to position [2682, 0]
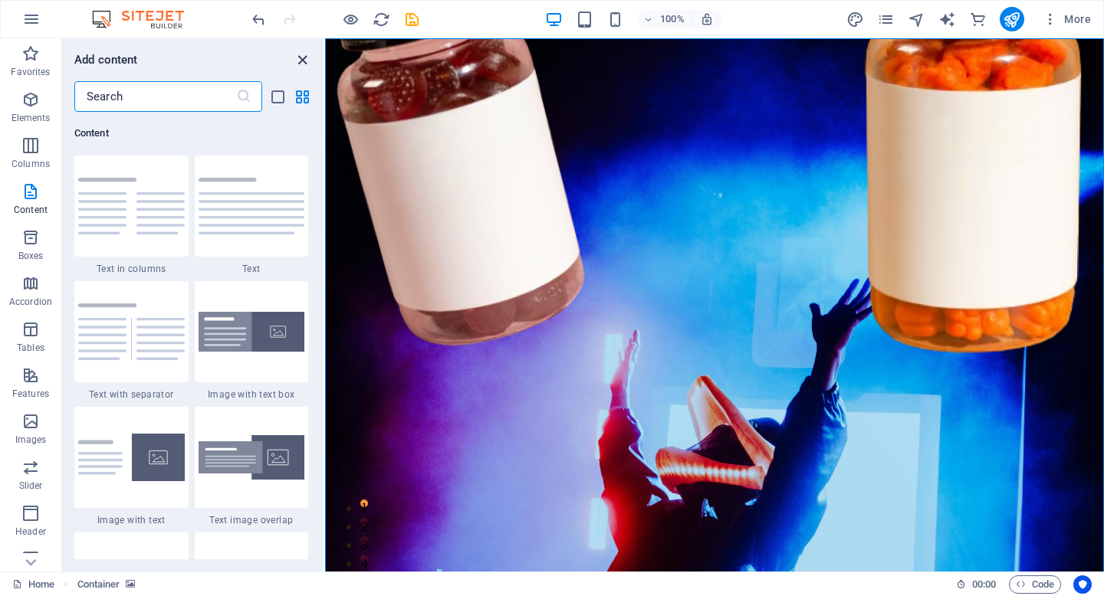
click at [307, 64] on icon "close panel" at bounding box center [303, 60] width 18 height 18
